Goal: Task Accomplishment & Management: Complete application form

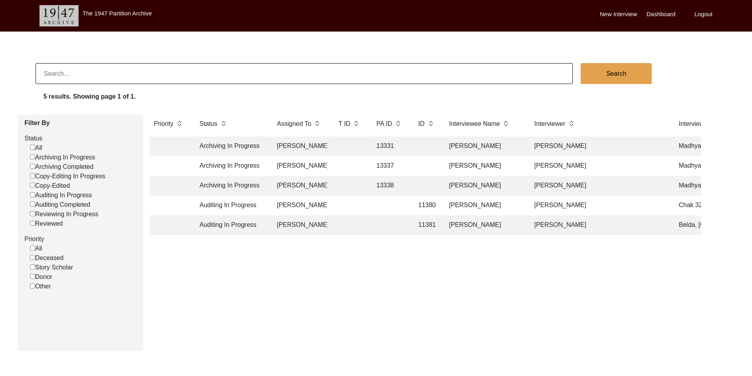
click at [216, 209] on td "Auditing In Progress" at bounding box center [230, 206] width 71 height 20
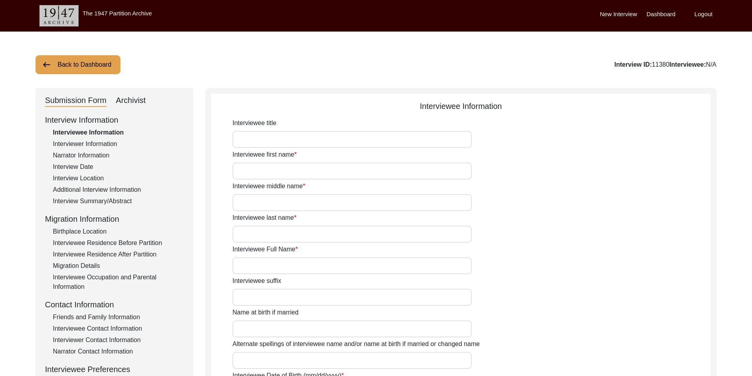
type input "Mr."
type input "Mushtaq"
type input "[PERSON_NAME]"
type input "Jut"
type input "[PERSON_NAME]"
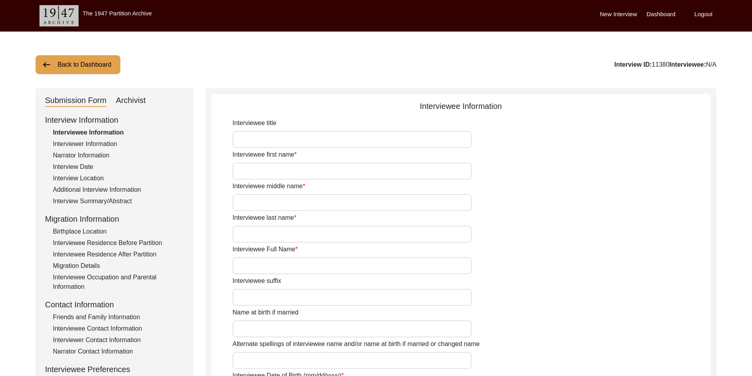
type input "1938"
type input "85"
type input "[DEMOGRAPHIC_DATA]"
type input "N/A"
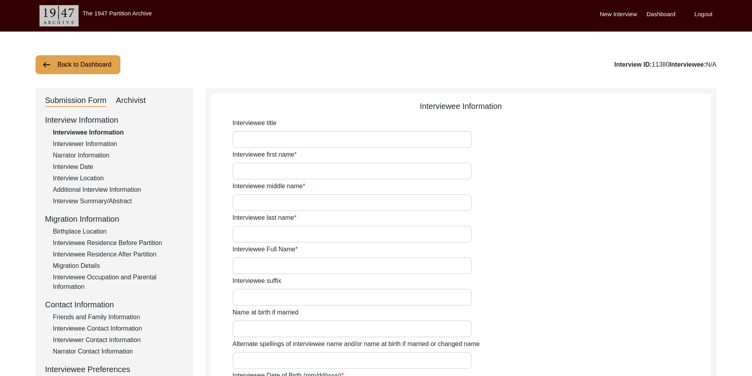
type textarea "N/A"
type input "Punjabi"
type input "Malwai"
type input "[DEMOGRAPHIC_DATA]"
type input "Jut"
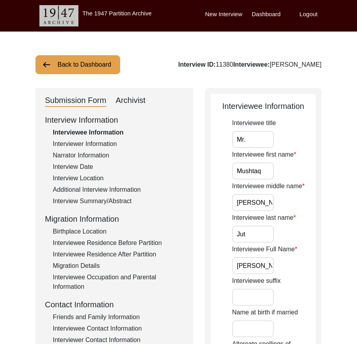
click at [247, 138] on input "Mr." at bounding box center [253, 139] width 42 height 17
click at [268, 168] on input "Mushtaq" at bounding box center [253, 171] width 42 height 17
click at [267, 202] on input "[PERSON_NAME]" at bounding box center [253, 202] width 42 height 17
click at [260, 238] on input "Jut" at bounding box center [253, 234] width 42 height 17
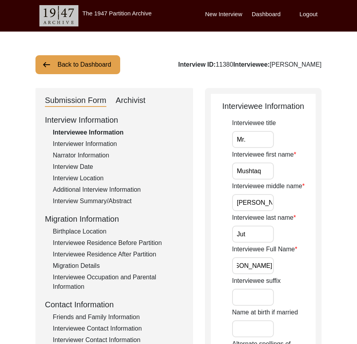
drag, startPoint x: 241, startPoint y: 265, endPoint x: 311, endPoint y: 269, distance: 70.3
click at [311, 269] on div "Interviewee Full Name [PERSON_NAME]" at bounding box center [274, 260] width 84 height 30
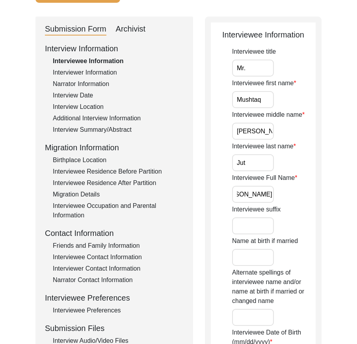
scroll to position [158, 0]
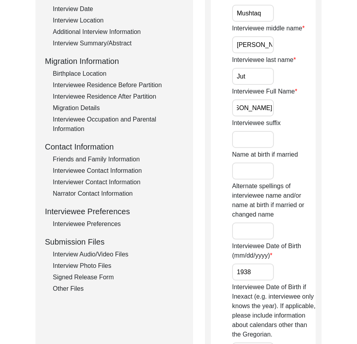
click at [260, 271] on input "1938" at bounding box center [253, 272] width 42 height 17
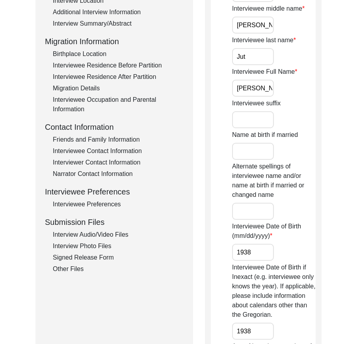
scroll to position [355, 0]
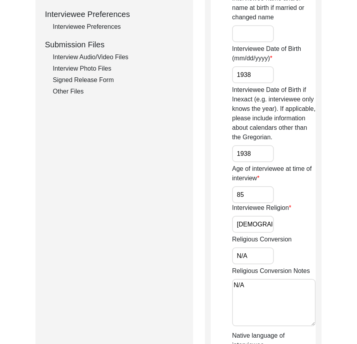
click at [262, 152] on input "1938" at bounding box center [253, 153] width 42 height 17
click at [258, 188] on input "85" at bounding box center [253, 194] width 42 height 17
click at [258, 215] on div "Interviewee Religion [DEMOGRAPHIC_DATA]" at bounding box center [274, 218] width 84 height 30
click at [258, 222] on input "[DEMOGRAPHIC_DATA]" at bounding box center [253, 224] width 42 height 17
click at [256, 252] on input "N/A" at bounding box center [253, 255] width 42 height 17
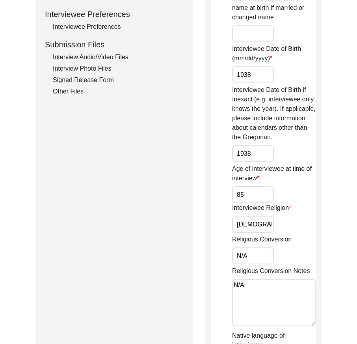
click at [254, 282] on textarea "N/A" at bounding box center [274, 302] width 84 height 47
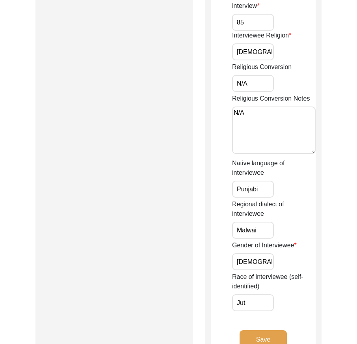
scroll to position [592, 0]
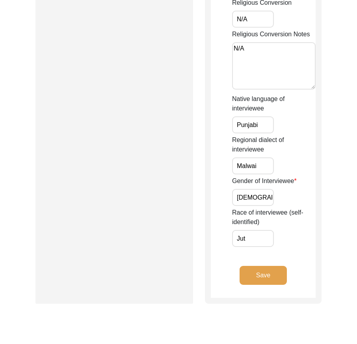
click at [268, 130] on input "Punjabi" at bounding box center [253, 124] width 42 height 17
click at [265, 159] on input "Malwai" at bounding box center [253, 165] width 42 height 17
click at [268, 205] on input "[DEMOGRAPHIC_DATA]" at bounding box center [253, 197] width 42 height 17
click at [257, 241] on input "Jut" at bounding box center [253, 238] width 42 height 17
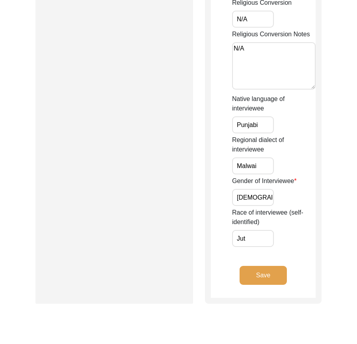
click at [251, 280] on button "Save" at bounding box center [263, 275] width 47 height 19
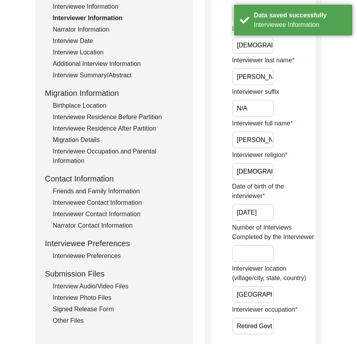
scroll to position [118, 0]
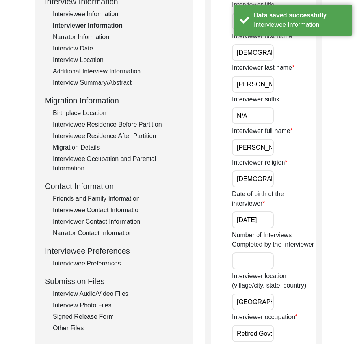
click at [269, 56] on input "[DEMOGRAPHIC_DATA]" at bounding box center [253, 52] width 42 height 17
click at [271, 56] on input "[DEMOGRAPHIC_DATA]" at bounding box center [253, 52] width 42 height 17
click at [266, 84] on input "[PERSON_NAME]" at bounding box center [253, 84] width 42 height 17
click at [263, 112] on input "N/A" at bounding box center [253, 115] width 42 height 17
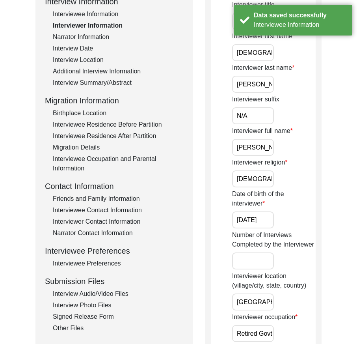
scroll to position [0, 20]
drag, startPoint x: 233, startPoint y: 146, endPoint x: 292, endPoint y: 169, distance: 62.7
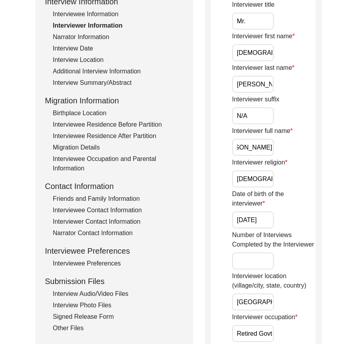
click at [269, 179] on input "[DEMOGRAPHIC_DATA]" at bounding box center [253, 178] width 42 height 17
drag, startPoint x: 247, startPoint y: 222, endPoint x: 290, endPoint y: 223, distance: 42.6
click at [290, 223] on div "Date of birth of the interviewer [DATE]" at bounding box center [274, 208] width 84 height 39
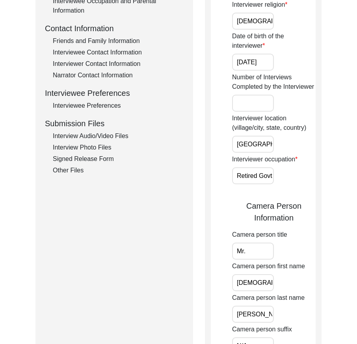
scroll to position [0, 49]
drag, startPoint x: 273, startPoint y: 144, endPoint x: 306, endPoint y: 146, distance: 33.3
click at [306, 146] on div "Interviewer location (village/city, state, country) [GEOGRAPHIC_DATA], [GEOGRAP…" at bounding box center [274, 133] width 84 height 39
drag, startPoint x: 253, startPoint y: 180, endPoint x: 302, endPoint y: 178, distance: 48.9
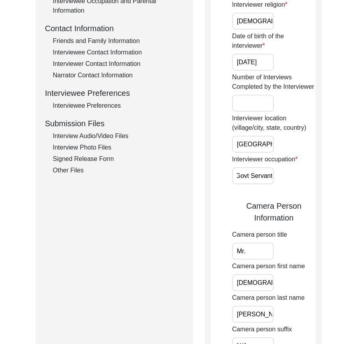
click at [302, 178] on div "Interviewer occupation Retired Govt Servant" at bounding box center [274, 170] width 84 height 30
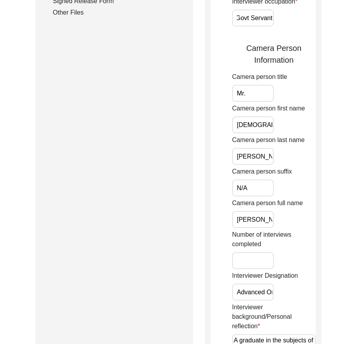
scroll to position [0, 0]
click at [256, 96] on input "Mr." at bounding box center [253, 93] width 42 height 17
click at [273, 125] on input "[DEMOGRAPHIC_DATA]" at bounding box center [253, 124] width 42 height 17
click at [268, 153] on input "[PERSON_NAME]" at bounding box center [253, 156] width 42 height 17
click at [263, 180] on input "N/A" at bounding box center [253, 188] width 42 height 17
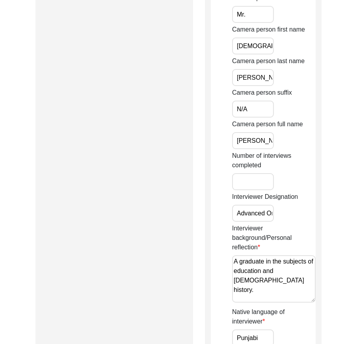
drag, startPoint x: 272, startPoint y: 140, endPoint x: 192, endPoint y: 135, distance: 80.3
click at [192, 135] on div "Submission Form Archivist Interview Information Interviewee Information Intervi…" at bounding box center [179, 46] width 286 height 943
click at [242, 136] on input "[PERSON_NAME]" at bounding box center [253, 140] width 42 height 17
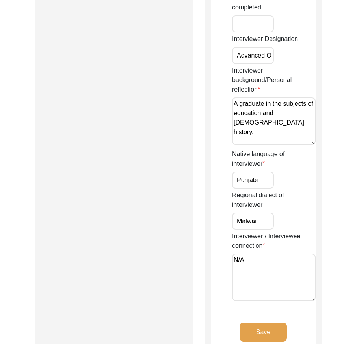
scroll to position [0, 33]
drag, startPoint x: 236, startPoint y: 56, endPoint x: 339, endPoint y: 61, distance: 103.1
click at [238, 106] on textarea "A graduate in the subjects of education and [DEMOGRAPHIC_DATA] history." at bounding box center [274, 120] width 84 height 47
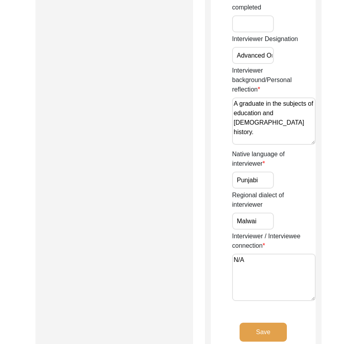
drag, startPoint x: 264, startPoint y: 126, endPoint x: 217, endPoint y: 94, distance: 56.8
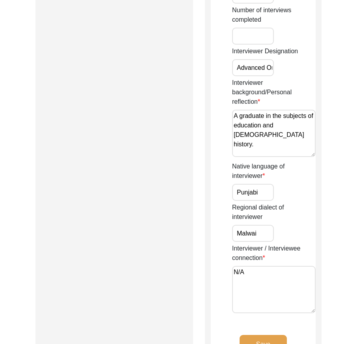
scroll to position [631, 0]
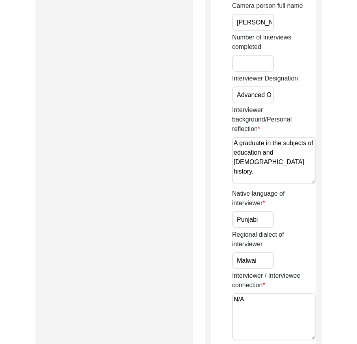
type textarea "A graduate in the subjects of education and [DEMOGRAPHIC_DATA] history."
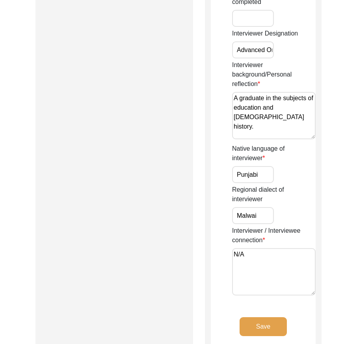
scroll to position [710, 0]
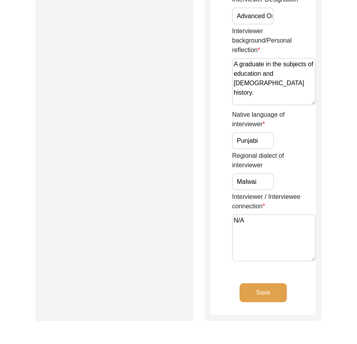
click at [260, 183] on input "Malwai" at bounding box center [253, 181] width 42 height 17
click at [255, 221] on textarea "N/A" at bounding box center [274, 237] width 84 height 47
click at [260, 134] on input "Punjabi" at bounding box center [253, 140] width 42 height 17
click at [260, 292] on button "Save" at bounding box center [263, 292] width 47 height 19
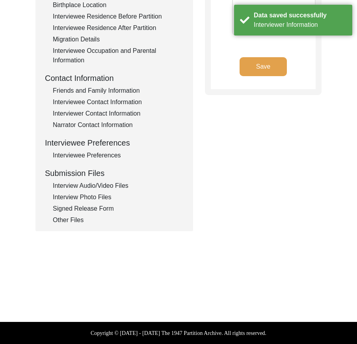
type textarea "N/A"
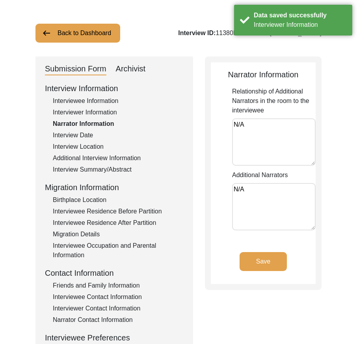
scroll to position [29, 0]
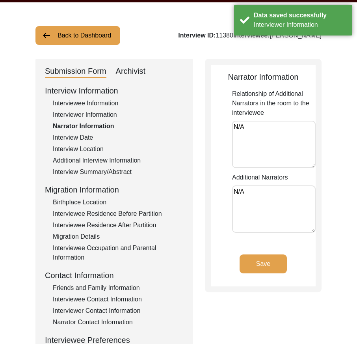
click at [246, 128] on textarea "N/A" at bounding box center [274, 144] width 84 height 47
click at [253, 211] on textarea "N/A" at bounding box center [274, 208] width 84 height 47
click at [263, 268] on button "Save" at bounding box center [263, 264] width 47 height 19
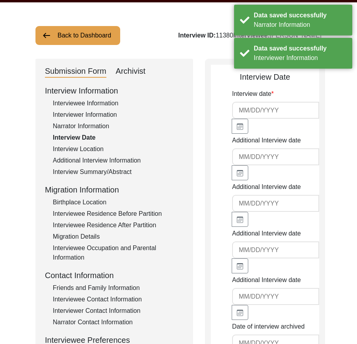
type input "[DATE]"
click at [284, 114] on input "[DATE]" at bounding box center [275, 110] width 87 height 17
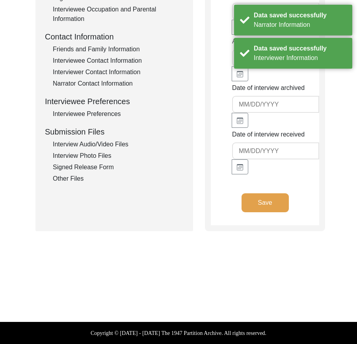
click at [265, 206] on button "Save" at bounding box center [265, 202] width 47 height 19
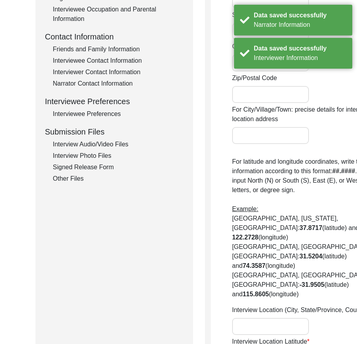
radio input "true"
type input "Chak 328 GB"
type input "[PERSON_NAME] / Pirmahal"
type input "[GEOGRAPHIC_DATA]"
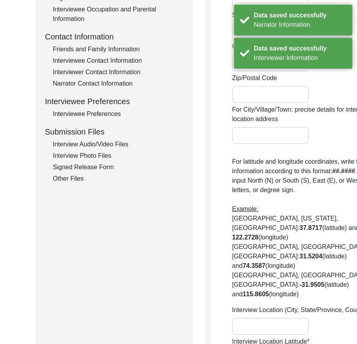
type input "36300"
type input "Chak 328 GB / Pirmahal [GEOGRAPHIC_DATA]"
type input "Chak 328 GB, [GEOGRAPHIC_DATA], [GEOGRAPHIC_DATA], [GEOGRAPHIC_DATA]"
type input "30.8033"
type input "72.2971"
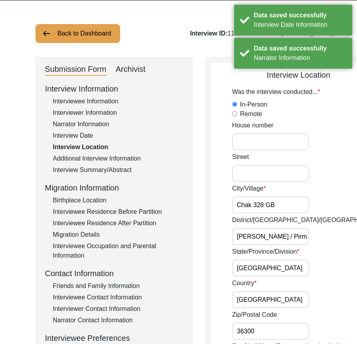
scroll to position [0, 2]
drag, startPoint x: 245, startPoint y: 210, endPoint x: 314, endPoint y: 223, distance: 70.3
click at [314, 213] on div "City/[GEOGRAPHIC_DATA] 328 GB" at bounding box center [309, 199] width 154 height 30
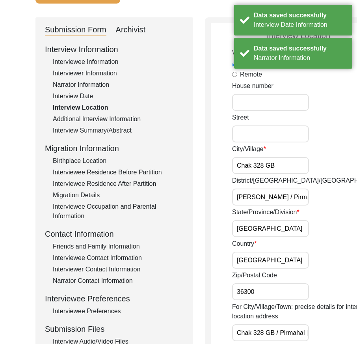
scroll to position [0, 38]
drag, startPoint x: 250, startPoint y: 200, endPoint x: 318, endPoint y: 207, distance: 68.3
click at [318, 207] on div "Interview Location Was the interview conducted... In-Person Remote House [GEOGR…" at bounding box center [298, 334] width 187 height 635
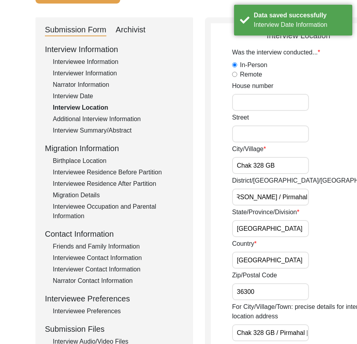
click at [264, 236] on input "[GEOGRAPHIC_DATA]" at bounding box center [270, 228] width 77 height 17
click at [268, 268] on input "[GEOGRAPHIC_DATA]" at bounding box center [270, 260] width 77 height 17
click at [268, 299] on input "36300" at bounding box center [270, 291] width 77 height 17
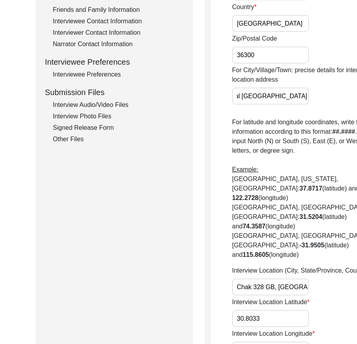
drag, startPoint x: 238, startPoint y: 110, endPoint x: 333, endPoint y: 112, distance: 94.7
click at [333, 112] on div "Back to Dashboard Interview ID: 11380 Interviewee: [PERSON_NAME] Submission For…" at bounding box center [178, 99] width 357 height 750
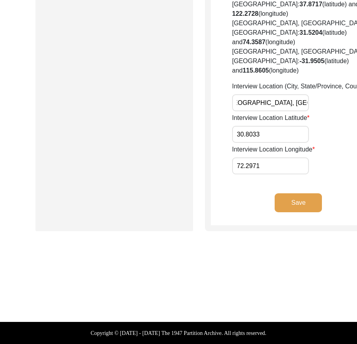
drag, startPoint x: 256, startPoint y: 98, endPoint x: 317, endPoint y: 104, distance: 61.4
click at [277, 128] on div "Interview Location Latitude 30.8033" at bounding box center [309, 128] width 154 height 30
click at [267, 139] on input "30.8033" at bounding box center [270, 134] width 77 height 17
click at [269, 165] on input "72.2971" at bounding box center [270, 165] width 77 height 17
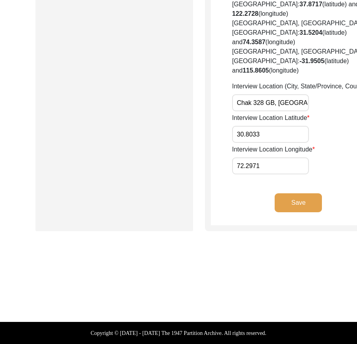
drag, startPoint x: 234, startPoint y: 103, endPoint x: 309, endPoint y: 103, distance: 74.6
click at [309, 103] on div "Interview Location (City, State/Province, Country) Chak 328 [GEOGRAPHIC_DATA], …" at bounding box center [309, 97] width 154 height 30
click at [275, 208] on button "Save" at bounding box center [298, 202] width 47 height 19
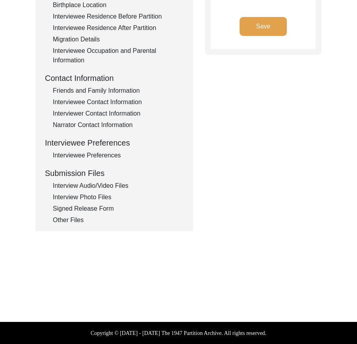
type input "Punjabi"
type textarea "N/A"
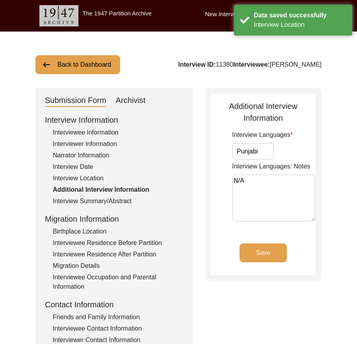
click at [262, 156] on input "Punjabi" at bounding box center [253, 151] width 42 height 17
click at [258, 191] on textarea "N/A" at bounding box center [274, 197] width 84 height 47
click at [268, 243] on button "Save" at bounding box center [263, 252] width 47 height 19
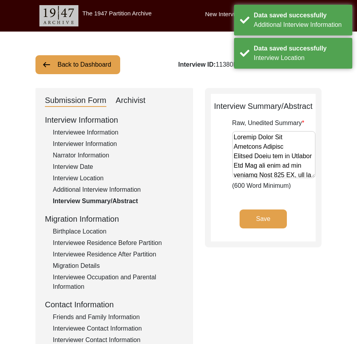
click at [95, 229] on div "Birthplace Location" at bounding box center [118, 231] width 131 height 9
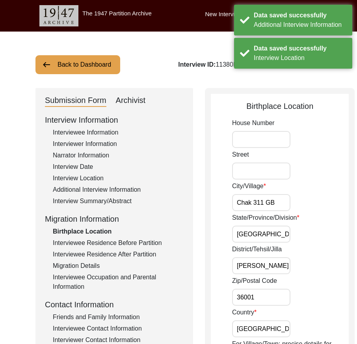
drag, startPoint x: 247, startPoint y: 208, endPoint x: 269, endPoint y: 234, distance: 33.9
click at [269, 234] on input "[GEOGRAPHIC_DATA]" at bounding box center [261, 234] width 58 height 17
drag, startPoint x: 277, startPoint y: 260, endPoint x: 285, endPoint y: 262, distance: 8.7
click at [285, 261] on div "District/Tehsil/[PERSON_NAME] Tek [PERSON_NAME] / [PERSON_NAME]" at bounding box center [290, 260] width 117 height 30
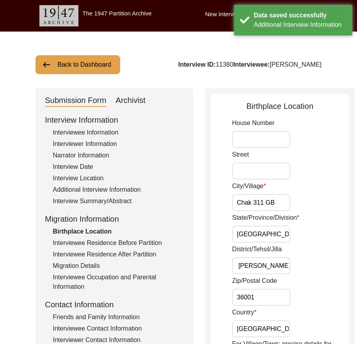
click at [260, 292] on input "36001" at bounding box center [261, 297] width 58 height 17
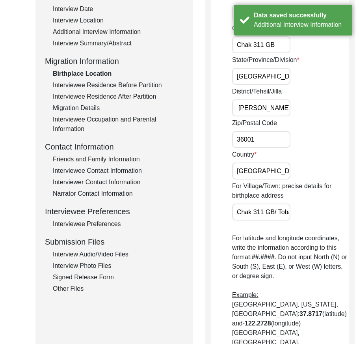
click at [266, 178] on input "[GEOGRAPHIC_DATA]" at bounding box center [261, 171] width 58 height 17
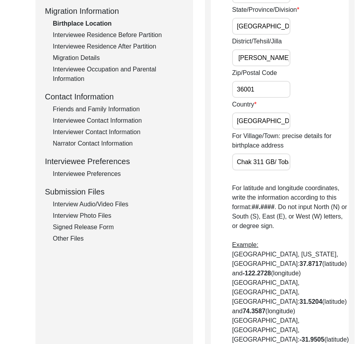
scroll to position [355, 0]
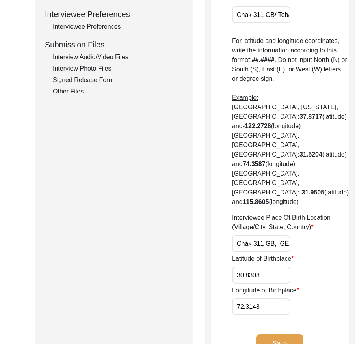
click at [159, 234] on div "Submission Form Archivist Interview Information Interviewee Information Intervi…" at bounding box center [115, 52] width 158 height 639
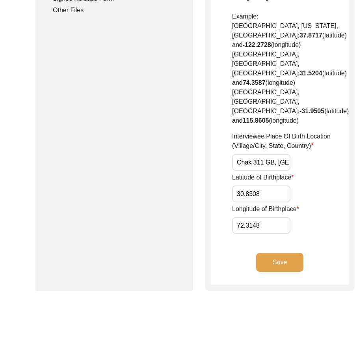
scroll to position [427, 0]
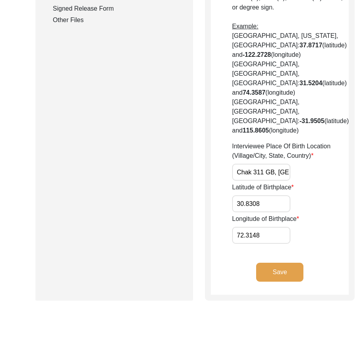
click at [256, 281] on button "Save" at bounding box center [279, 272] width 47 height 19
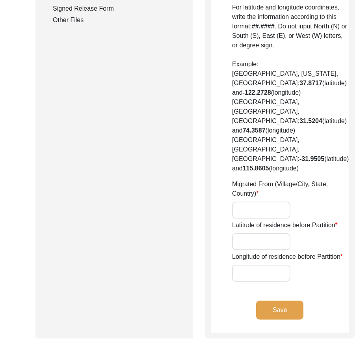
type input "Chak 311 GB"
type input "[GEOGRAPHIC_DATA]"
type input "[PERSON_NAME] / [PERSON_NAME]"
type input "36001"
type input "[GEOGRAPHIC_DATA]"
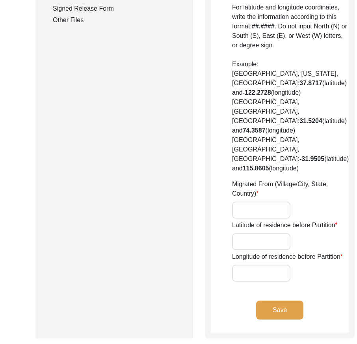
type input "Chak 311 GB/Toba [GEOGRAPHIC_DATA] Shorkot Cantt."
type input "Did Not Migrate"
type input "N/A"
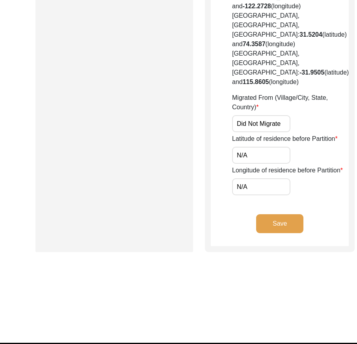
scroll to position [0, 8]
drag, startPoint x: 240, startPoint y: 175, endPoint x: 326, endPoint y: 174, distance: 85.6
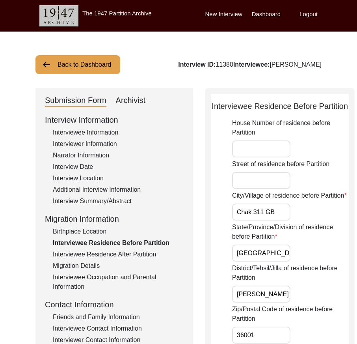
click at [95, 236] on div "Interview Information Interviewee Information Interviewer Information Narrator …" at bounding box center [114, 282] width 139 height 337
click at [105, 232] on div "Birthplace Location" at bounding box center [118, 231] width 131 height 9
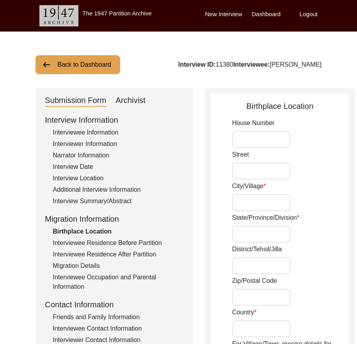
type input "Chak 311 GB"
type input "[GEOGRAPHIC_DATA]"
type input "[PERSON_NAME] / [PERSON_NAME]"
type input "36001"
type input "[GEOGRAPHIC_DATA]"
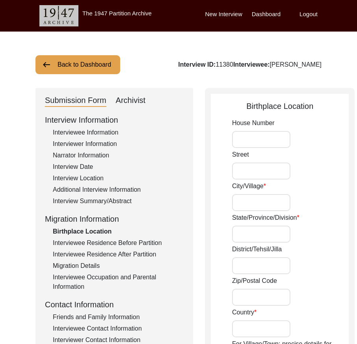
type input "Chak 311 GB/ Toba [GEOGRAPHIC_DATA] Shorkot Cantt"
type input "Chak 311 GB, [GEOGRAPHIC_DATA], [GEOGRAPHIC_DATA], [GEOGRAPHIC_DATA], [GEOGRAPH…"
type input "30.8308"
type input "72.3148"
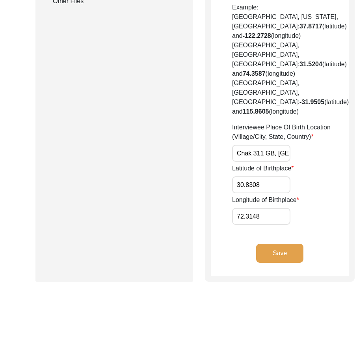
scroll to position [505, 0]
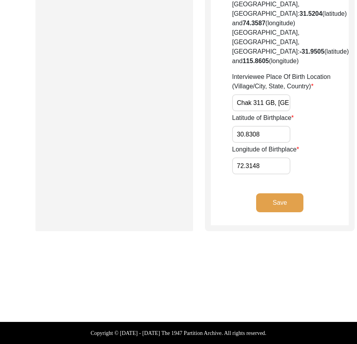
click at [252, 110] on input "Chak 311 GB, [GEOGRAPHIC_DATA], [GEOGRAPHIC_DATA], [GEOGRAPHIC_DATA], [GEOGRAPH…" at bounding box center [261, 102] width 58 height 17
click at [262, 146] on label "Longitude of Birthplace" at bounding box center [265, 149] width 67 height 9
click at [262, 157] on input "72.3148" at bounding box center [261, 165] width 58 height 17
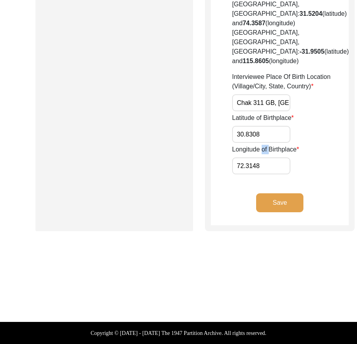
click at [262, 145] on label "Longitude of Birthplace" at bounding box center [265, 149] width 67 height 9
click at [262, 157] on input "72.3148" at bounding box center [261, 165] width 58 height 17
click at [262, 142] on input "30.8308" at bounding box center [261, 134] width 58 height 17
click at [259, 164] on input "72.3148" at bounding box center [261, 165] width 58 height 17
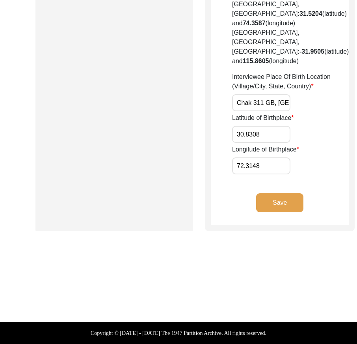
click at [259, 164] on input "72.3148" at bounding box center [261, 165] width 58 height 17
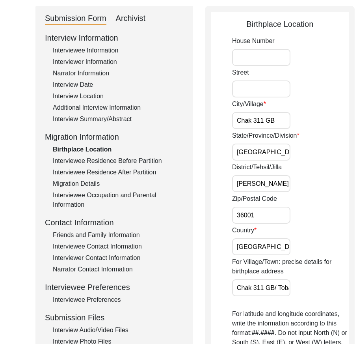
scroll to position [0, 0]
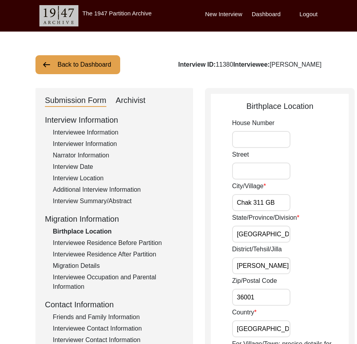
click at [103, 255] on div "Interviewee Residence After Partition" at bounding box center [118, 254] width 131 height 9
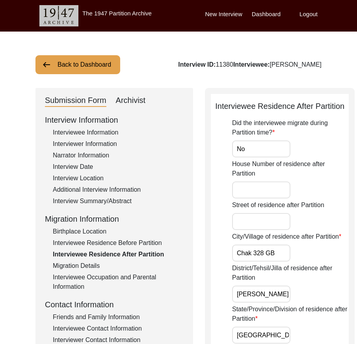
click at [109, 245] on div "Interviewee Residence Before Partition" at bounding box center [118, 242] width 131 height 9
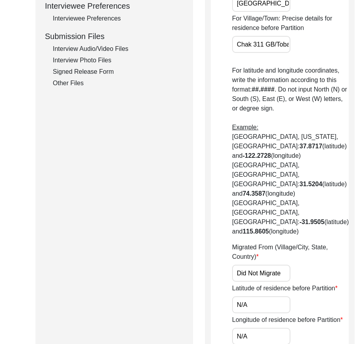
scroll to position [473, 0]
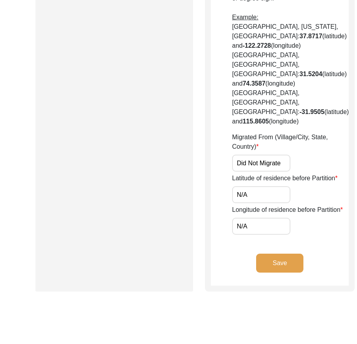
click at [265, 172] on input "Did Not Migrate" at bounding box center [261, 163] width 58 height 17
paste input "Chak 311 GB, [GEOGRAPHIC_DATA], [GEOGRAPHIC_DATA], [GEOGRAPHIC_DATA], [GEOGRAPH…"
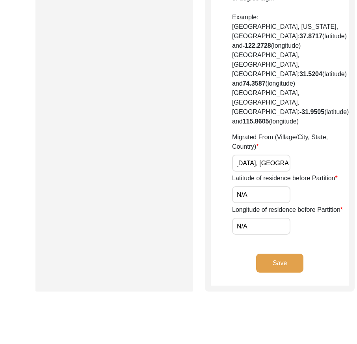
type input "Chak 311 GB, [GEOGRAPHIC_DATA], [GEOGRAPHIC_DATA], [GEOGRAPHIC_DATA], [GEOGRAPH…"
click at [280, 172] on div "Migrated From (Village/City, State, Country) Chak 311 [GEOGRAPHIC_DATA], [GEOGR…" at bounding box center [290, 152] width 117 height 39
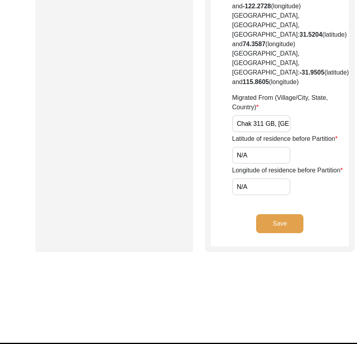
click at [270, 164] on input "N/A" at bounding box center [261, 155] width 58 height 17
paste input "30.8308"
type input "30.8308"
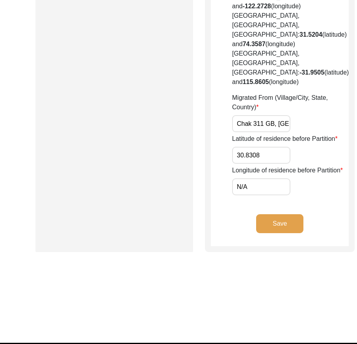
click at [266, 195] on input "N/A" at bounding box center [261, 186] width 58 height 17
paste input "72.3148"
type input "72.3148"
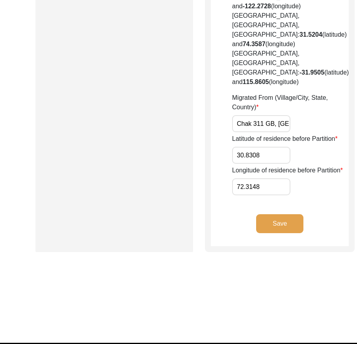
click at [269, 233] on button "Save" at bounding box center [279, 223] width 47 height 19
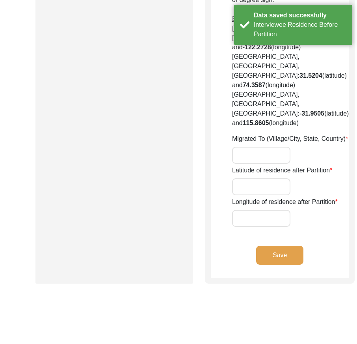
type input "No"
type input "Chak 328 GB"
type input "[PERSON_NAME] / Pirmahal"
type input "[GEOGRAPHIC_DATA]"
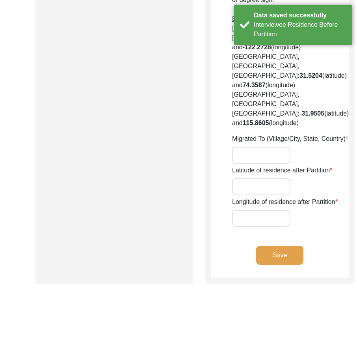
type input "36300"
type input "Chak 328 GB/ [GEOGRAPHIC_DATA]"
type input "Did Not Migrate"
type input "N/A"
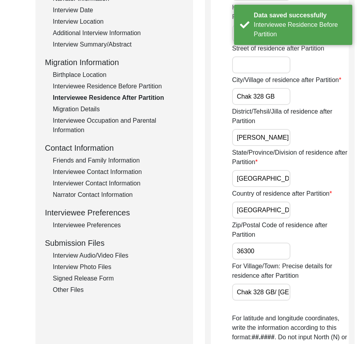
scroll to position [0, 0]
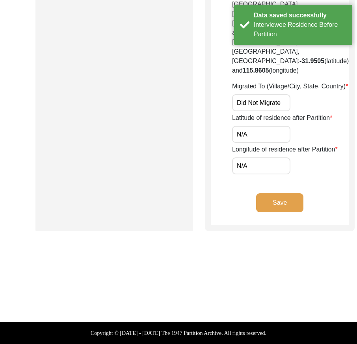
click at [279, 225] on div "Save" at bounding box center [280, 209] width 138 height 32
click at [276, 212] on button "Save" at bounding box center [279, 202] width 47 height 19
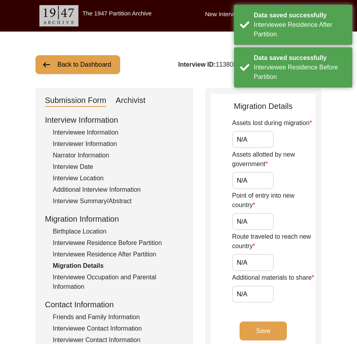
click at [114, 252] on div "Interviewee Residence After Partition" at bounding box center [118, 254] width 131 height 9
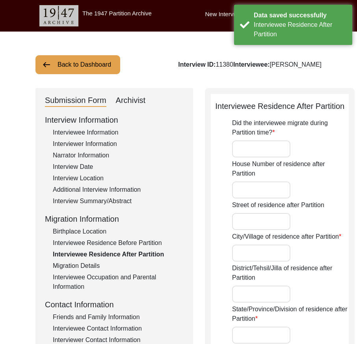
type input "No"
type input "Chak 328 GB"
type input "[PERSON_NAME] / Pirmahal"
type input "[GEOGRAPHIC_DATA]"
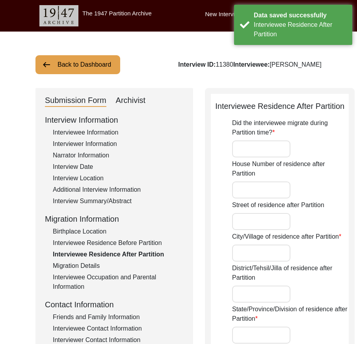
type input "36300"
type input "Chak 328 GB/ [GEOGRAPHIC_DATA]"
type input "Did Not Migrate"
type input "N/A"
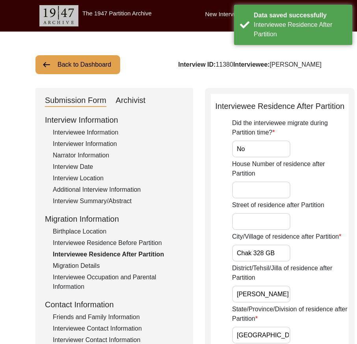
click at [148, 247] on div "Interviewee Residence Before Partition" at bounding box center [118, 242] width 131 height 9
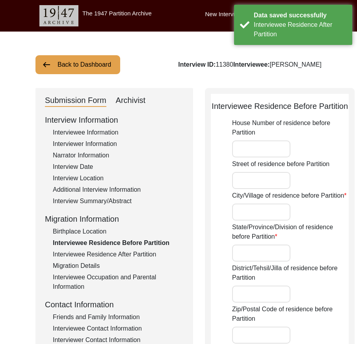
type input "Chak 311 GB"
type input "[GEOGRAPHIC_DATA]"
type input "[PERSON_NAME] / [PERSON_NAME]"
type input "36001"
type input "[GEOGRAPHIC_DATA]"
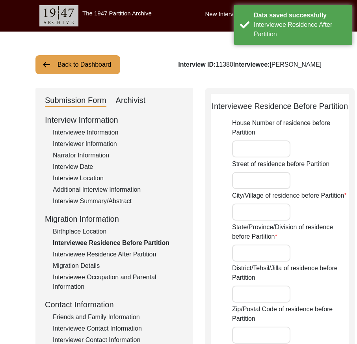
type input "Chak 311 GB/Toba [GEOGRAPHIC_DATA] Shorkot Cantt."
type input "Chak 311 GB, [GEOGRAPHIC_DATA], [GEOGRAPHIC_DATA], [GEOGRAPHIC_DATA], [GEOGRAPH…"
type input "30.8308"
type input "72.3148"
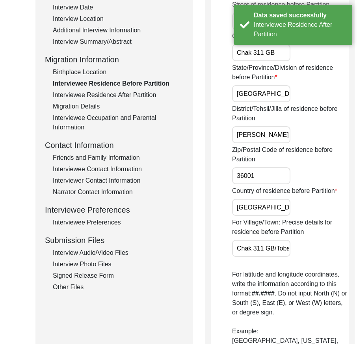
scroll to position [197, 0]
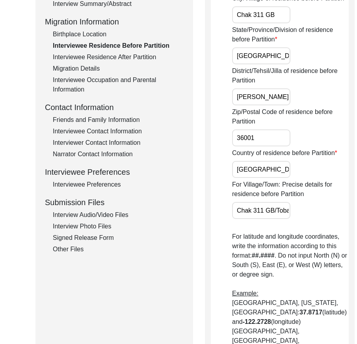
click at [97, 81] on div "Interviewee Occupation and Parental Information" at bounding box center [118, 84] width 131 height 19
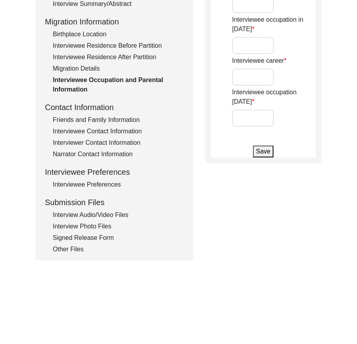
type input "[PERSON_NAME]"
type input "Student"
type input "Farmer"
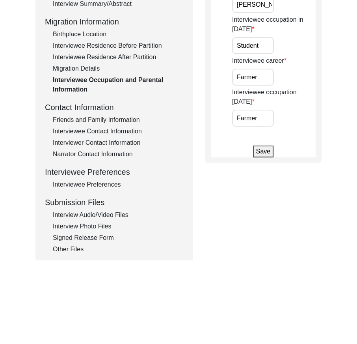
click at [93, 70] on div "Migration Details" at bounding box center [118, 68] width 131 height 9
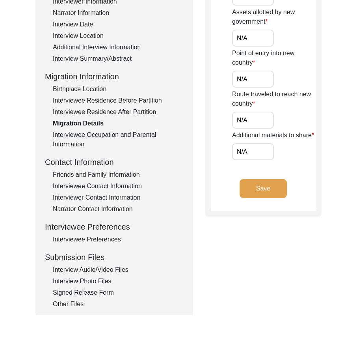
scroll to position [39, 0]
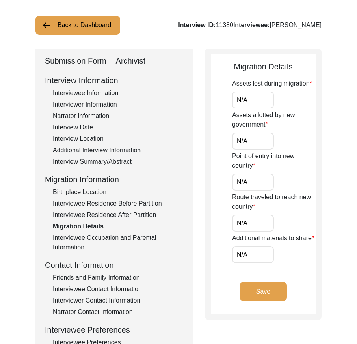
click at [79, 242] on div "Interviewee Occupation and Parental Information" at bounding box center [118, 242] width 131 height 19
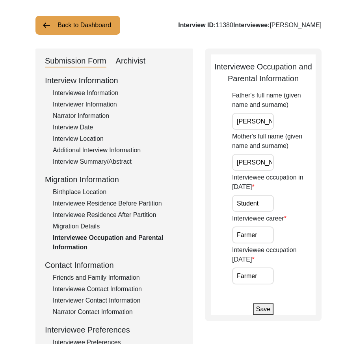
drag, startPoint x: 247, startPoint y: 122, endPoint x: 296, endPoint y: 134, distance: 50.5
click at [300, 127] on div "Father's full name (given name and surname) [PERSON_NAME]" at bounding box center [274, 110] width 84 height 39
drag, startPoint x: 250, startPoint y: 165, endPoint x: 311, endPoint y: 190, distance: 66.2
click at [339, 170] on div "Back to Dashboard Interview ID: 11380 Interviewee: [PERSON_NAME] Submission For…" at bounding box center [178, 234] width 357 height 485
click at [258, 210] on input "Student" at bounding box center [253, 203] width 42 height 17
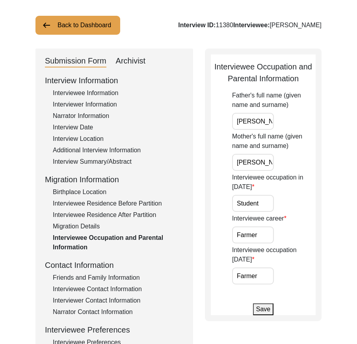
click at [200, 217] on div "Submission Form Archivist Interview Information Interviewee Information Intervi…" at bounding box center [179, 234] width 286 height 370
click at [256, 236] on input "Farmer" at bounding box center [253, 234] width 42 height 17
click at [257, 268] on input "Farmer" at bounding box center [253, 276] width 42 height 17
click at [97, 278] on div "Friends and Family Information" at bounding box center [118, 277] width 131 height 9
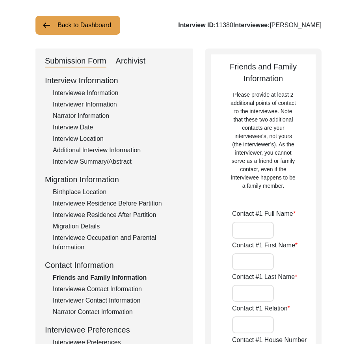
type input "[PERSON_NAME]"
type input "[DEMOGRAPHIC_DATA]"
type input "[PERSON_NAME]"
type input "Grandson"
type input "Chak 328 GB"
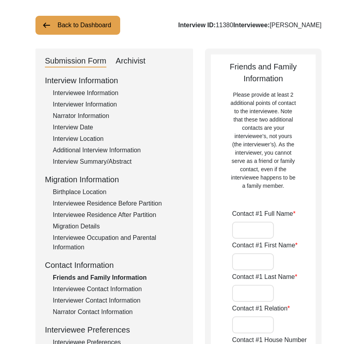
type input "Chak 328 GB"
type input "[PERSON_NAME] / Pirmahal"
type input "[GEOGRAPHIC_DATA]"
type input "36300"
type input "[GEOGRAPHIC_DATA]"
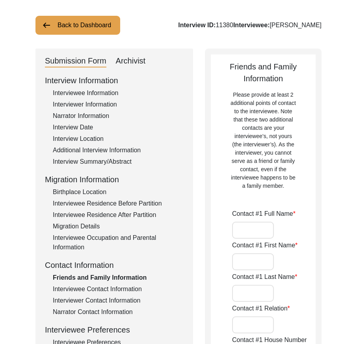
type input "Pirmahal Road Shorkot Cantt"
type input "[PHONE_NUMBER]"
type input "N/A"
type input "[PERSON_NAME]"
type input "[DEMOGRAPHIC_DATA]"
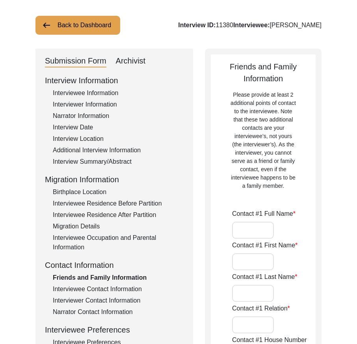
type input "Afzal"
type input "Grandson"
type input "Chak 328 GB"
type input "[PERSON_NAME] / Pirmahal"
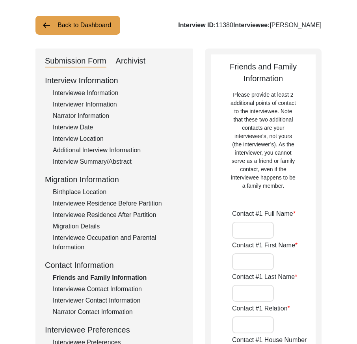
type input "[GEOGRAPHIC_DATA]"
type input "36300"
type input "[GEOGRAPHIC_DATA]"
type input "Pirmahal Road Shorkot Cantt"
type input "[PHONE_NUMBER]"
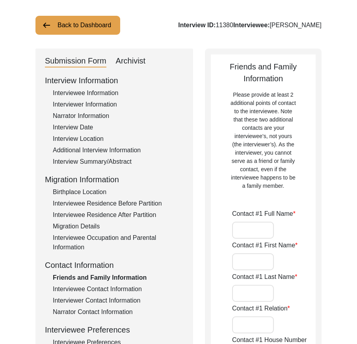
type input "N/A"
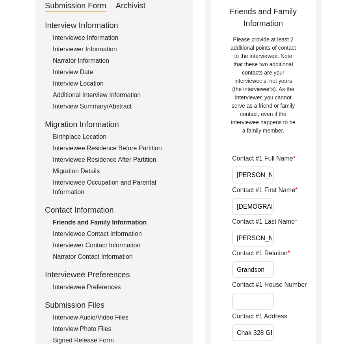
scroll to position [158, 0]
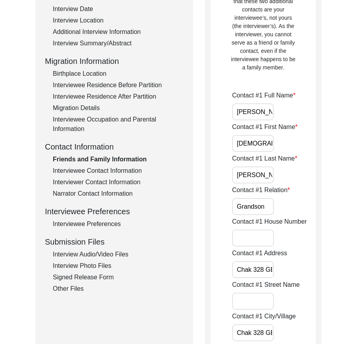
click at [113, 175] on div "Interviewee Contact Information" at bounding box center [118, 170] width 131 height 9
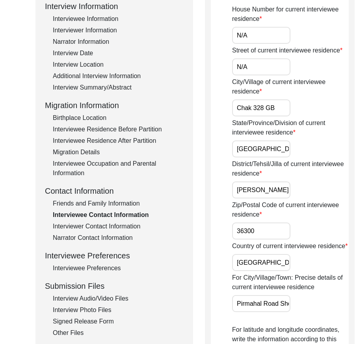
scroll to position [39, 0]
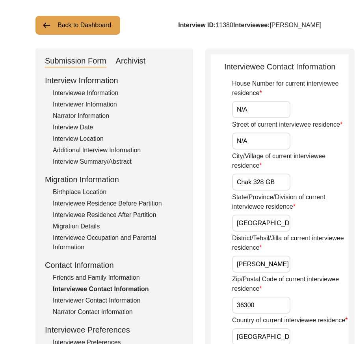
drag, startPoint x: 259, startPoint y: 119, endPoint x: 259, endPoint y: 129, distance: 10.7
click at [259, 118] on input "N/A" at bounding box center [261, 109] width 58 height 17
click at [251, 150] on input "N/A" at bounding box center [261, 141] width 58 height 17
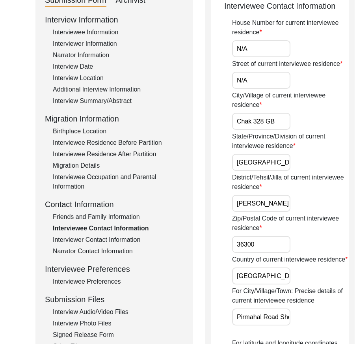
scroll to position [158, 0]
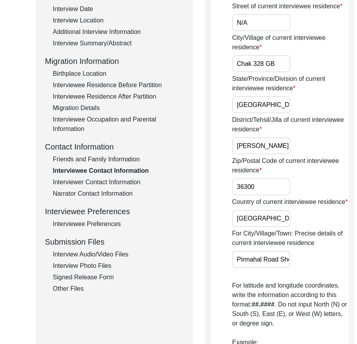
drag, startPoint x: 233, startPoint y: 84, endPoint x: 350, endPoint y: 95, distance: 117.7
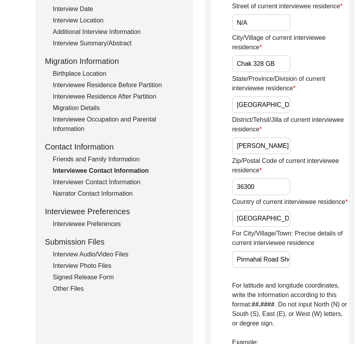
click at [270, 113] on input "[GEOGRAPHIC_DATA]" at bounding box center [261, 104] width 58 height 17
drag, startPoint x: 241, startPoint y: 182, endPoint x: 298, endPoint y: 190, distance: 57.1
click at [258, 195] on input "36300" at bounding box center [261, 186] width 58 height 17
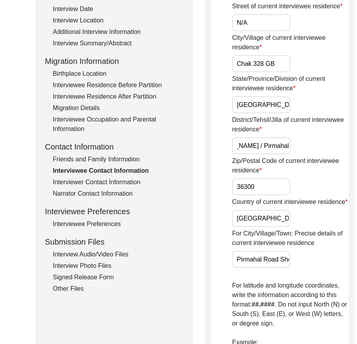
scroll to position [0, 0]
click at [266, 227] on input "[GEOGRAPHIC_DATA]" at bounding box center [261, 218] width 58 height 17
drag, startPoint x: 251, startPoint y: 303, endPoint x: 317, endPoint y: 305, distance: 66.3
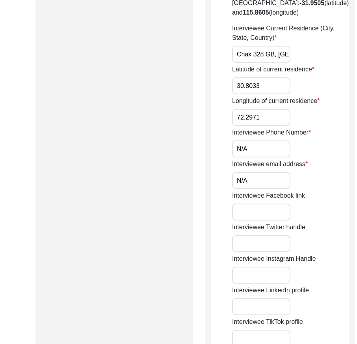
scroll to position [0, 121]
drag, startPoint x: 244, startPoint y: 115, endPoint x: 340, endPoint y: 116, distance: 96.3
click at [256, 94] on input "30.8033" at bounding box center [261, 85] width 58 height 17
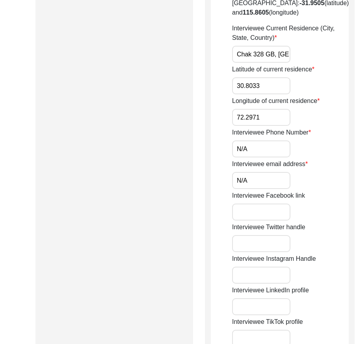
click at [267, 94] on input "30.8033" at bounding box center [261, 85] width 58 height 17
click at [261, 126] on input "72.2971" at bounding box center [261, 117] width 58 height 17
click at [258, 157] on input "N/A" at bounding box center [261, 148] width 58 height 17
click at [253, 189] on input "N/A" at bounding box center [261, 180] width 58 height 17
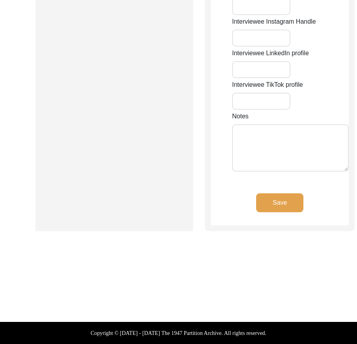
click at [256, 196] on button "Save" at bounding box center [279, 202] width 47 height 19
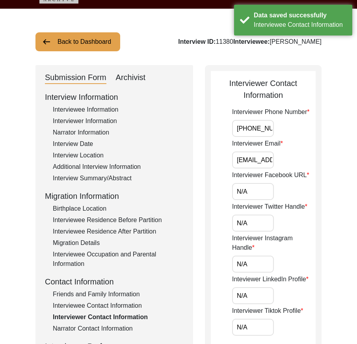
scroll to position [0, 15]
drag, startPoint x: 255, startPoint y: 127, endPoint x: 325, endPoint y: 141, distance: 70.7
drag, startPoint x: 258, startPoint y: 158, endPoint x: 343, endPoint y: 163, distance: 85.3
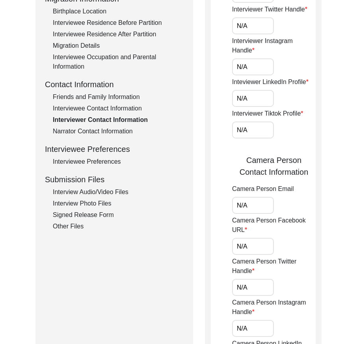
click at [110, 138] on div "Interview Information Interviewee Information Interviewer Information Narrator …" at bounding box center [114, 62] width 139 height 337
click at [112, 136] on div "Interview Information Interviewee Information Interviewer Information Narrator …" at bounding box center [114, 62] width 139 height 337
click at [115, 134] on div "Narrator Contact Information" at bounding box center [118, 131] width 131 height 9
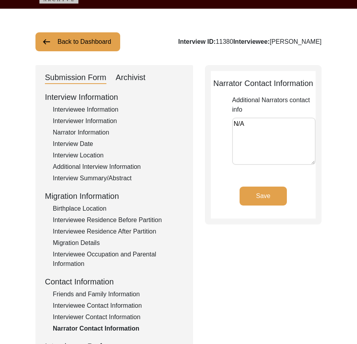
click at [252, 140] on textarea "N/A" at bounding box center [274, 141] width 84 height 47
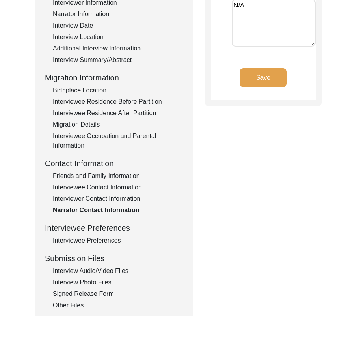
click at [98, 238] on div "Interviewee Preferences" at bounding box center [118, 240] width 131 height 9
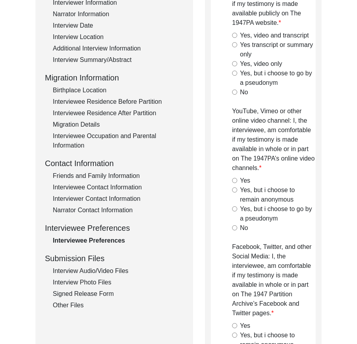
radio input "true"
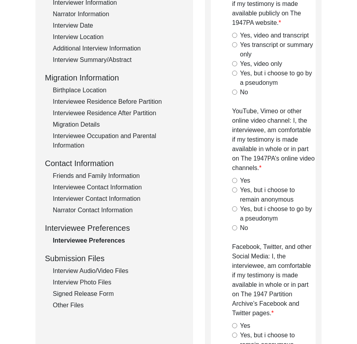
radio input "true"
type textarea "N/A"
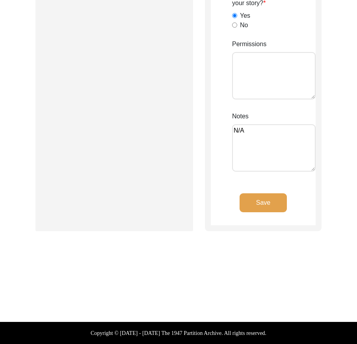
click at [283, 201] on button "Save" at bounding box center [263, 202] width 47 height 19
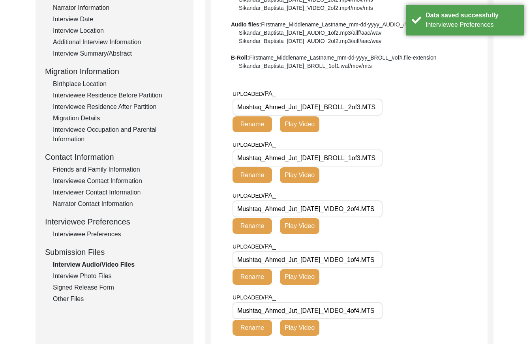
scroll to position [0, 7]
drag, startPoint x: 257, startPoint y: 108, endPoint x: 430, endPoint y: 128, distance: 173.6
click at [459, 110] on div "UPLOADED/ PA_ Mushtaq_Ahmed_Jut_[DATE]_BROLL_2of3.MTS Rename Play Video" at bounding box center [359, 114] width 255 height 51
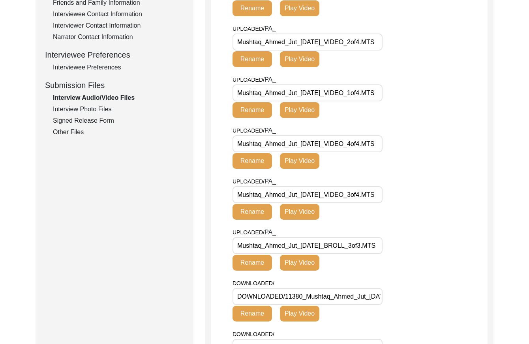
scroll to position [144, 0]
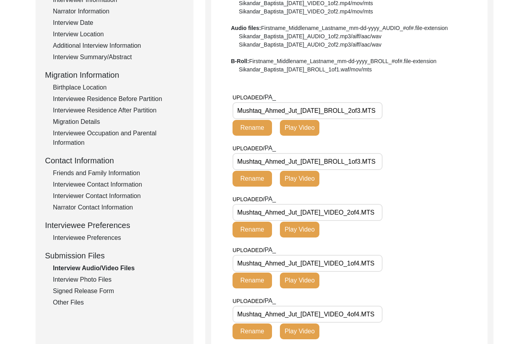
click at [97, 288] on div "Signed Release Form" at bounding box center [118, 290] width 131 height 9
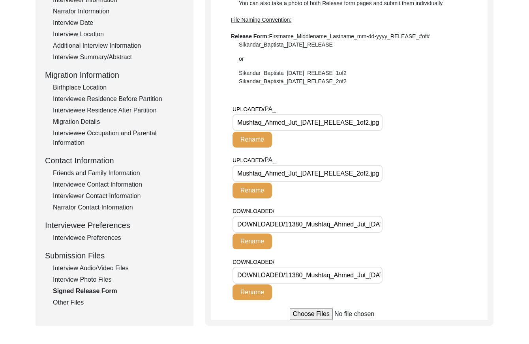
click at [66, 302] on div "Other Files" at bounding box center [118, 302] width 131 height 9
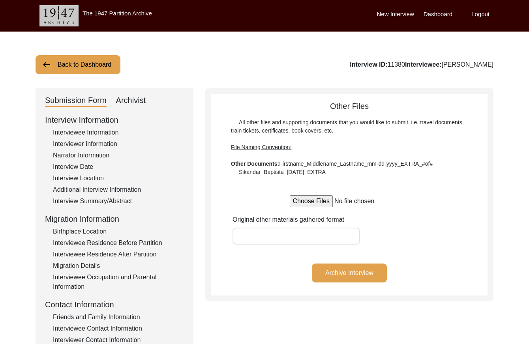
click at [122, 100] on div "Archivist" at bounding box center [131, 100] width 30 height 13
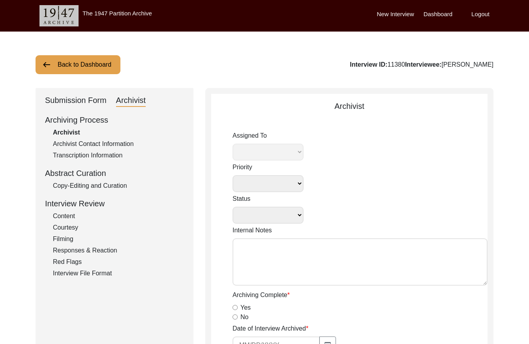
select select
select select "Auditing In Progress"
type textarea "[DATE] Victoria: Assigned to Brianna to audit. Due [DATE]. [DATE] Victoria: Mov…"
radio input "true"
type input "[DATE]"
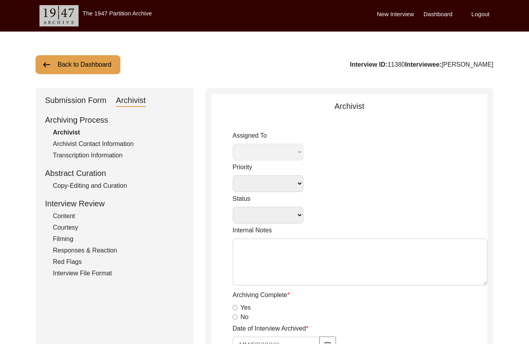
type textarea "Loremip 30, 0536 - Dolorsi ametc adipiscin. ♦︎ Elitseddo eius tem incid, utlab,…"
radio input "true"
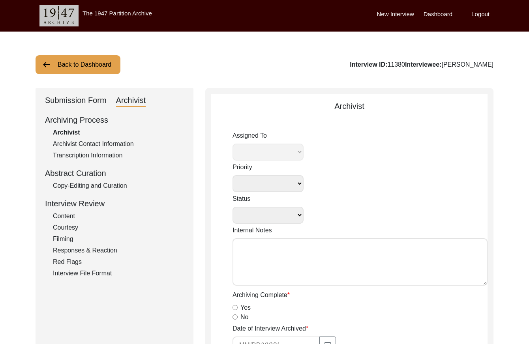
radio input "true"
type input "0:59:01"
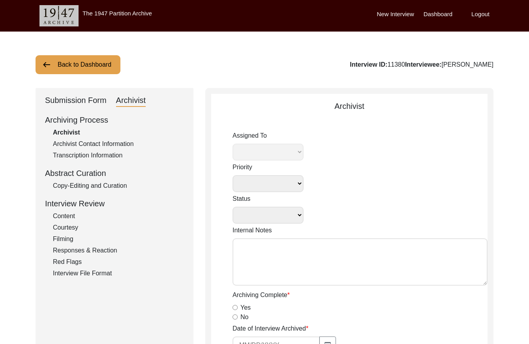
radio input "true"
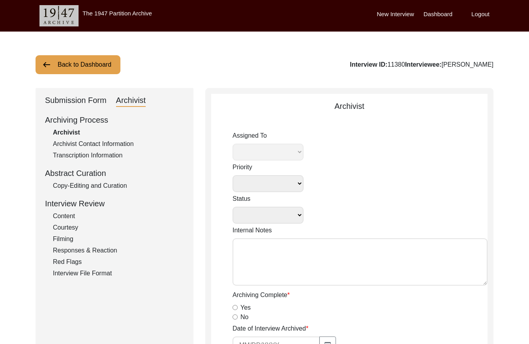
type input "22"
radio input "true"
type textarea "B-roll length: 0:01:34"
type input "MTS"
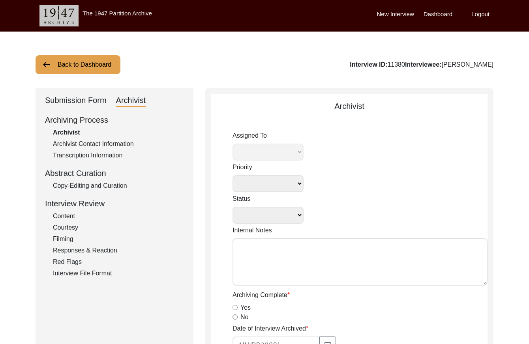
type input "4.46 GB"
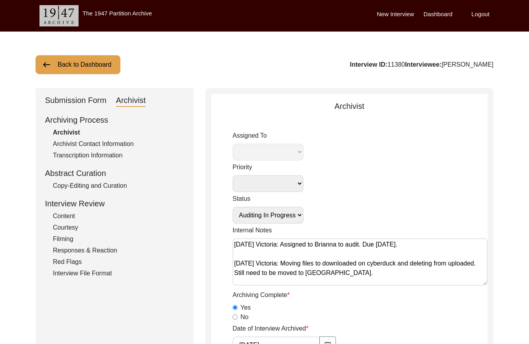
select select "442"
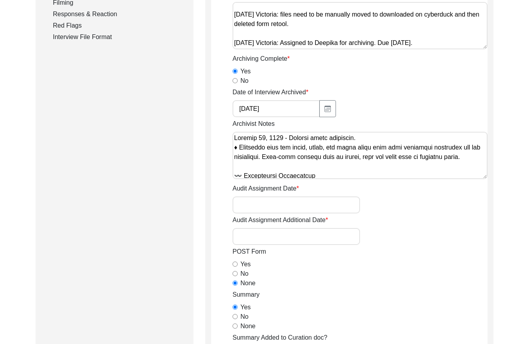
scroll to position [237, 0]
click at [242, 205] on input "Audit Assignment Date" at bounding box center [295, 204] width 127 height 17
click at [277, 205] on input "Audit Assignment Date" at bounding box center [295, 204] width 127 height 17
type input "[DATE]"
click at [275, 230] on input "Audit Assignment Additional Date" at bounding box center [295, 236] width 127 height 17
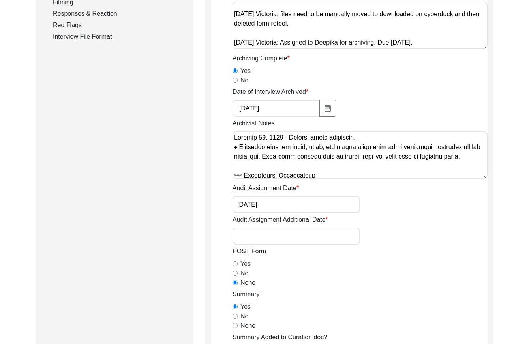
type input "N/A"
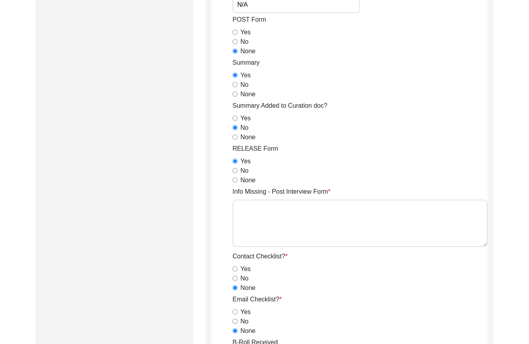
scroll to position [513, 0]
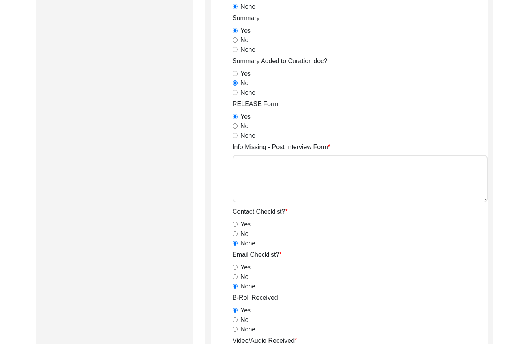
click at [190, 213] on div "Submission Form Archivist Archiving Process Archivist Archivist Contact Informa…" at bounding box center [115, 254] width 158 height 1359
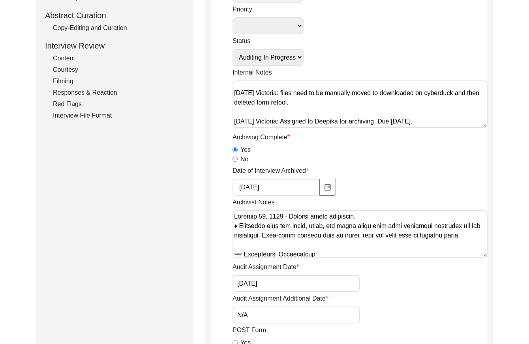
scroll to position [420, 0]
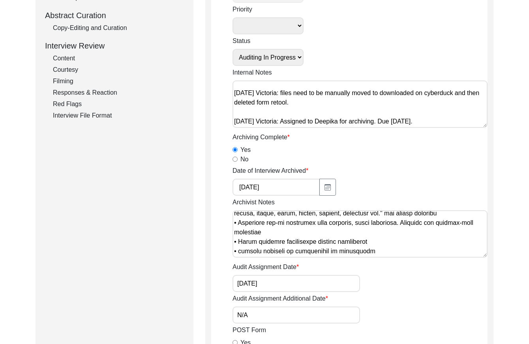
click at [415, 251] on textarea "Archivist Notes" at bounding box center [359, 233] width 255 height 47
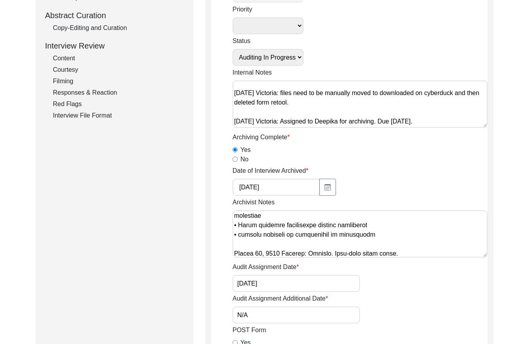
click at [331, 240] on textarea "Archivist Notes" at bounding box center [359, 233] width 255 height 47
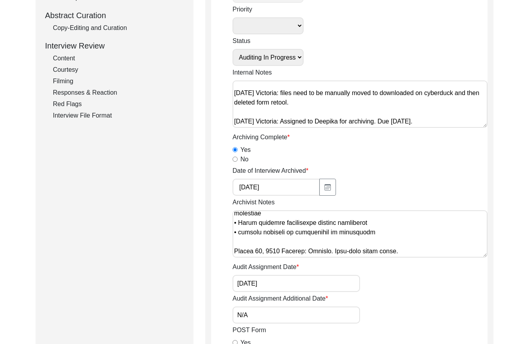
click at [414, 256] on textarea "Archivist Notes" at bounding box center [359, 233] width 255 height 47
paste textarea "Interviewee Residence Before Partition Migrated From: Changed Did Not Migrate t…"
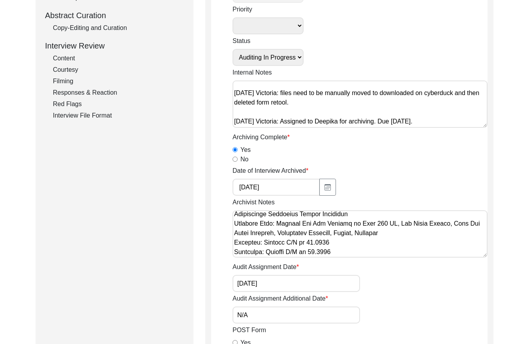
scroll to position [496, 0]
click at [414, 259] on div "Archivist Notes" at bounding box center [359, 229] width 255 height 63
click at [412, 256] on textarea "Archivist Notes" at bounding box center [359, 233] width 255 height 47
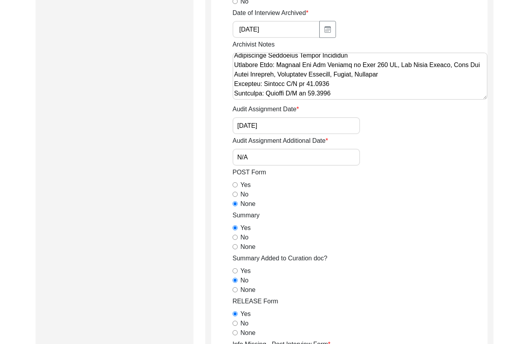
type textarea "Loremip 30, 0536 - Dolorsi ametc adipiscin. ♦︎ Elitseddo eius tem incid, utlab,…"
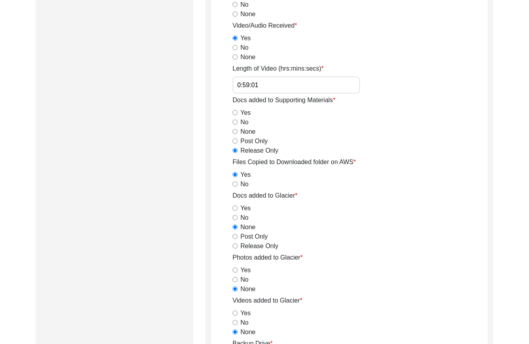
scroll to position [829, 0]
click at [273, 82] on input "0:59:01" at bounding box center [295, 84] width 127 height 17
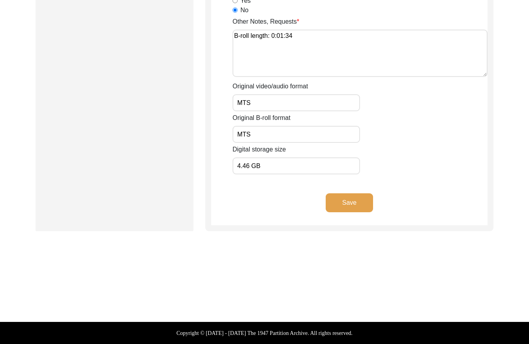
click at [353, 208] on button "Save" at bounding box center [349, 202] width 47 height 19
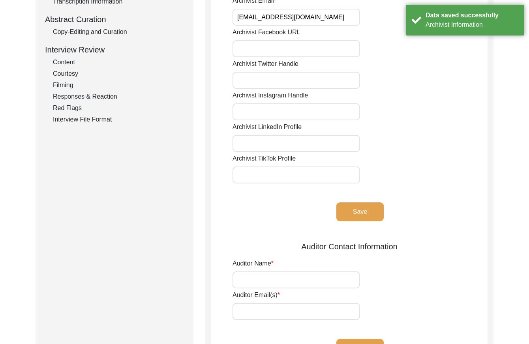
scroll to position [197, 0]
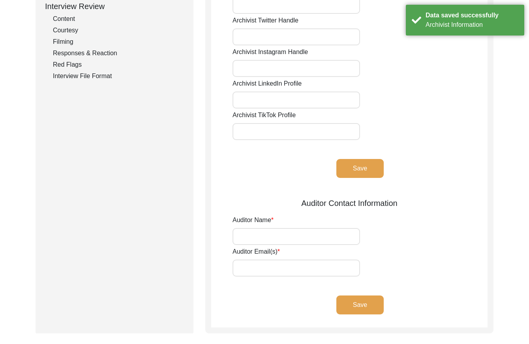
drag, startPoint x: 252, startPoint y: 238, endPoint x: 260, endPoint y: 243, distance: 9.7
click at [252, 238] on input "Auditor Name" at bounding box center [295, 236] width 127 height 17
type input "[PERSON_NAME]"
click at [284, 267] on input "Auditor Email(s)" at bounding box center [295, 268] width 127 height 17
type input "[EMAIL_ADDRESS][DOMAIN_NAME]"
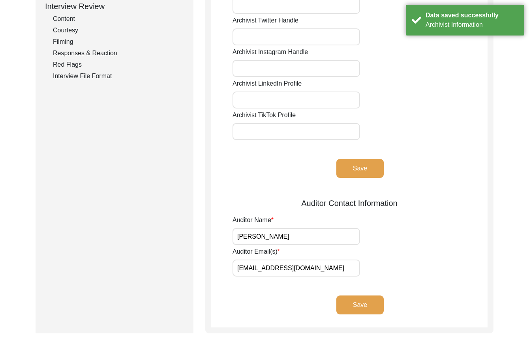
drag, startPoint x: 228, startPoint y: 282, endPoint x: 342, endPoint y: 301, distance: 115.6
click at [229, 283] on app-archivist-contact-information "Archivist Contact Information Archivist(s) Name(s) [PERSON_NAME] Archivist Emai…" at bounding box center [349, 115] width 276 height 425
click at [366, 301] on button "Save" at bounding box center [359, 305] width 47 height 19
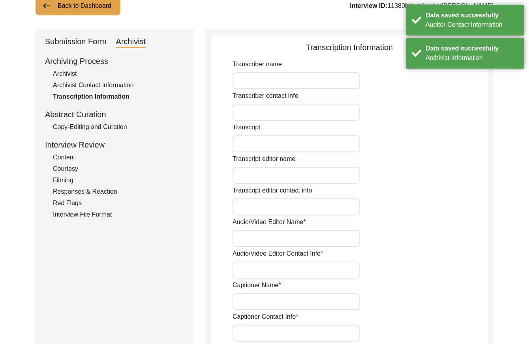
scroll to position [0, 0]
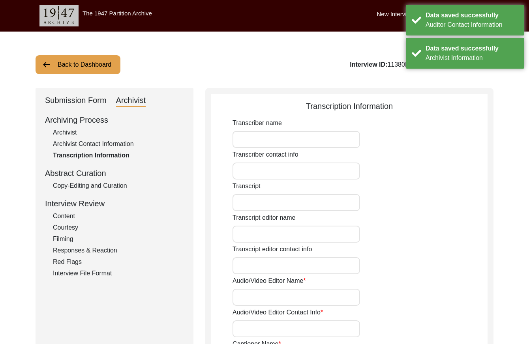
click at [86, 189] on div "Copy-Editing and Curation" at bounding box center [118, 185] width 131 height 9
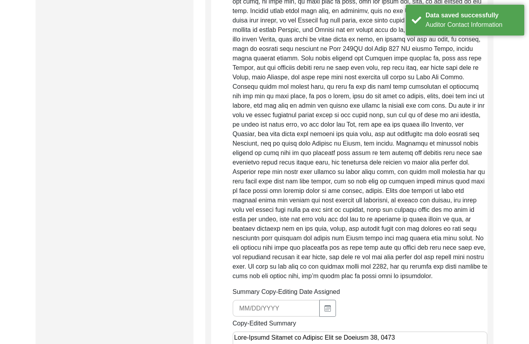
scroll to position [750, 0]
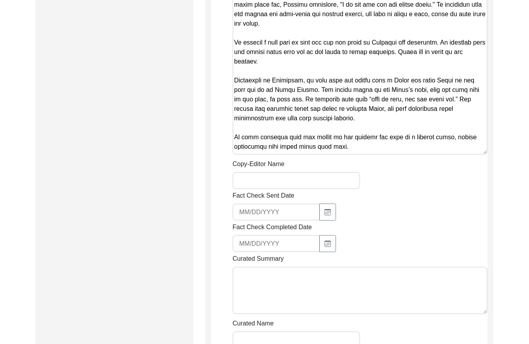
scroll to position [1420, 0]
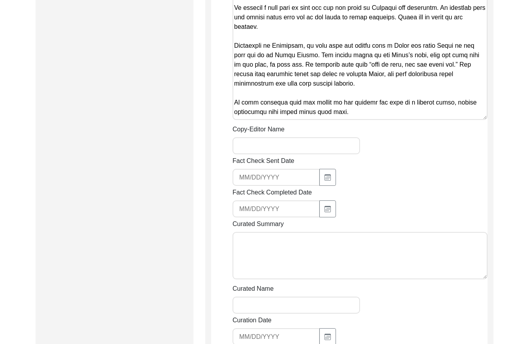
click at [260, 149] on input "Copy-Editor Name" at bounding box center [295, 145] width 127 height 17
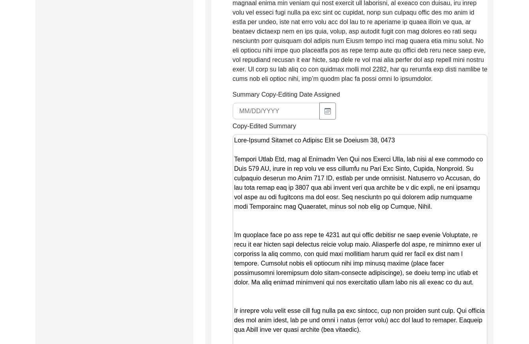
scroll to position [1226, 0]
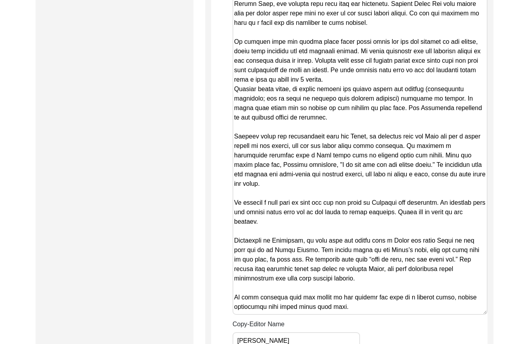
type input "[PERSON_NAME]"
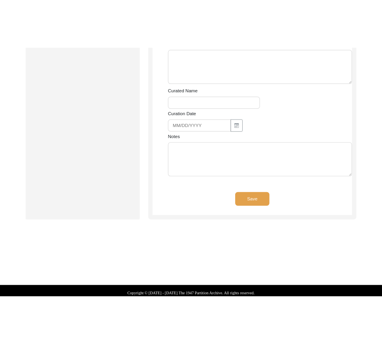
scroll to position [1656, 0]
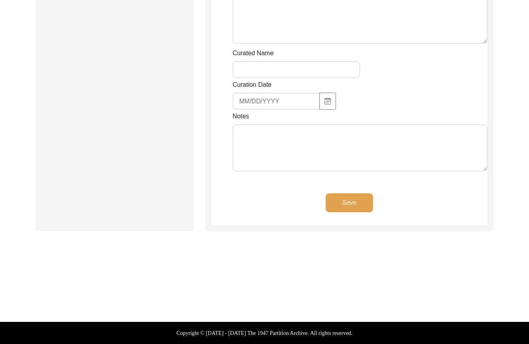
click at [297, 138] on textarea "Notes" at bounding box center [359, 147] width 255 height 47
drag, startPoint x: 419, startPoint y: 155, endPoint x: 444, endPoint y: 131, distance: 35.2
click at [444, 131] on textarea "[DATE] [PERSON_NAME]: Audited. Added copy-editor's name and removed qualifying …" at bounding box center [359, 147] width 255 height 47
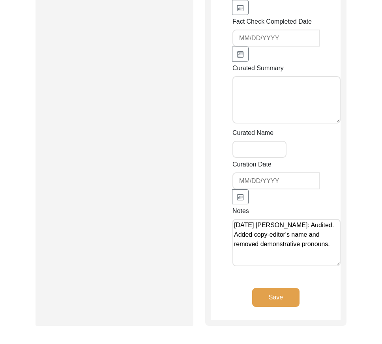
scroll to position [2805, 0]
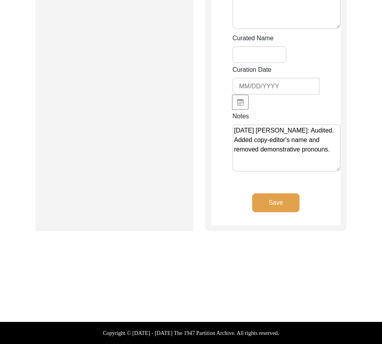
click at [309, 138] on textarea "[DATE] [PERSON_NAME]: Audited. Added copy-editor's name and removed demonstrati…" at bounding box center [286, 147] width 108 height 47
click at [307, 137] on textarea "[DATE] [PERSON_NAME]: Audited. Added copy-editor's name and removed demonstrati…" at bounding box center [286, 147] width 108 height 47
type textarea "[DATE] [PERSON_NAME]: Audited. Added copy-editor's name, referred to the interv…"
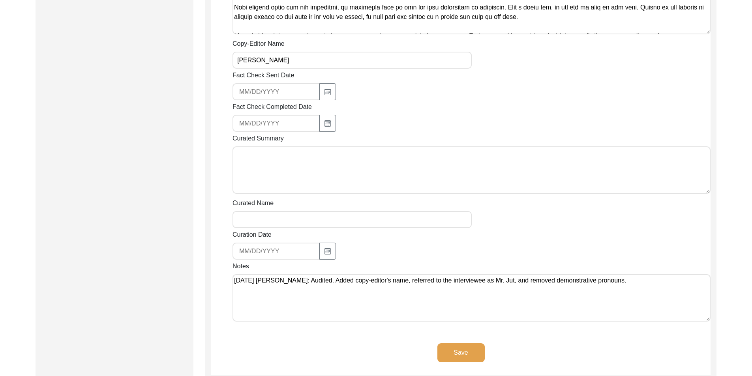
scroll to position [931, 0]
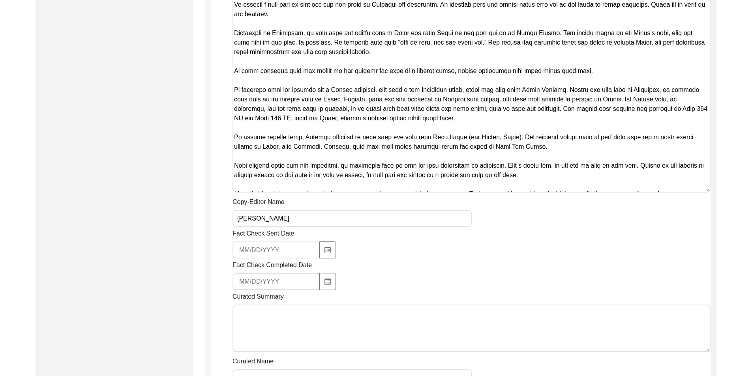
paste textarea "r. Jut, he was nine years old in [DATE] and was living with his parents in a mu…"
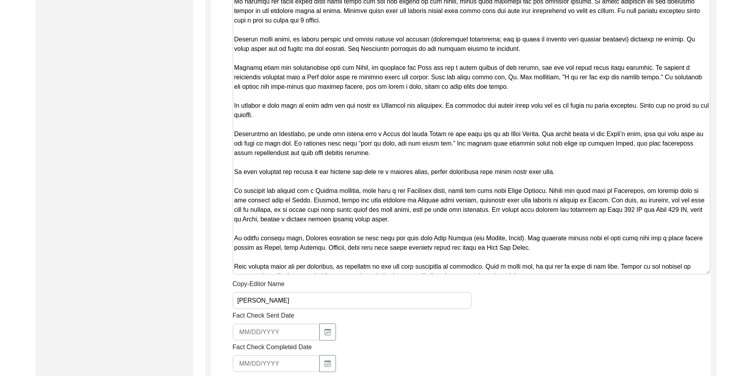
scroll to position [837, 0]
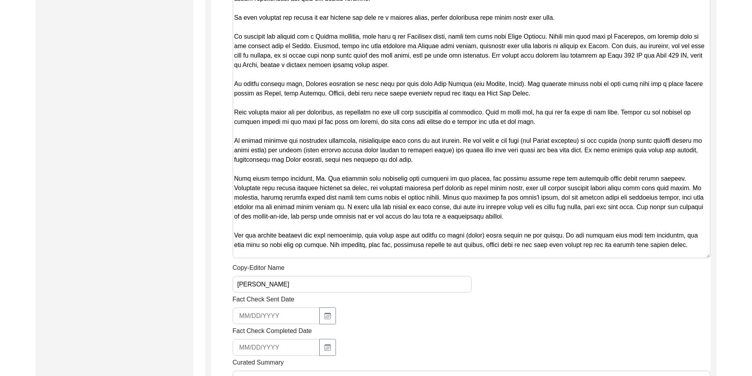
scroll to position [148, 0]
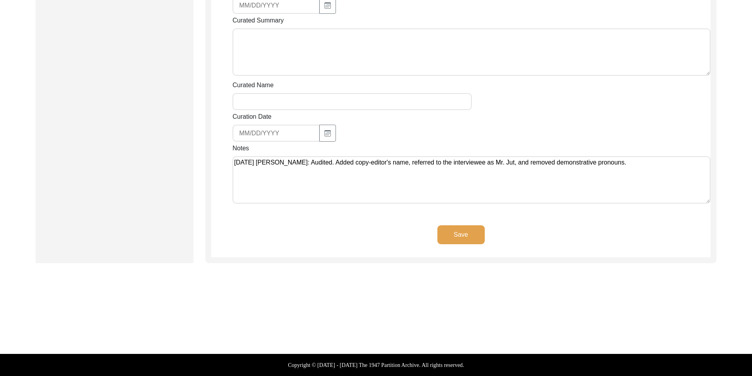
type textarea "Copy-Edited Summary by [PERSON_NAME] on [DATE] [PERSON_NAME], son of [PERSON_NA…"
click at [453, 230] on button "Save" at bounding box center [460, 234] width 47 height 19
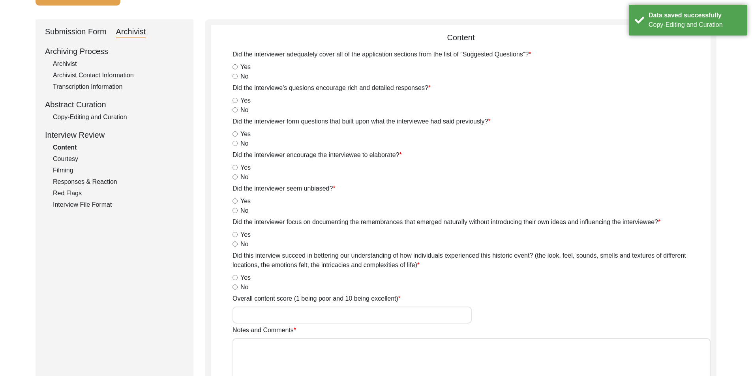
scroll to position [0, 0]
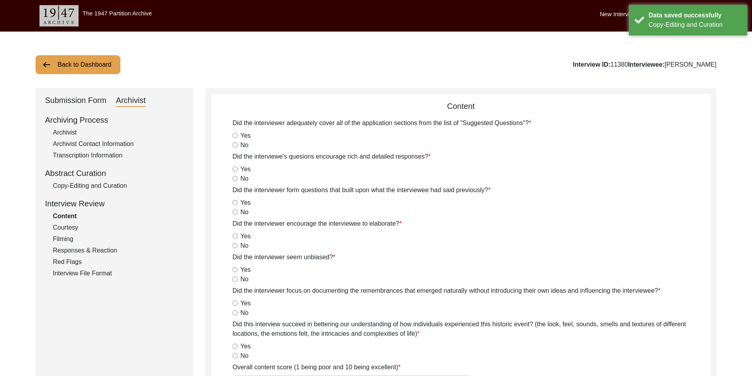
click at [84, 131] on div "Archivist" at bounding box center [118, 132] width 131 height 9
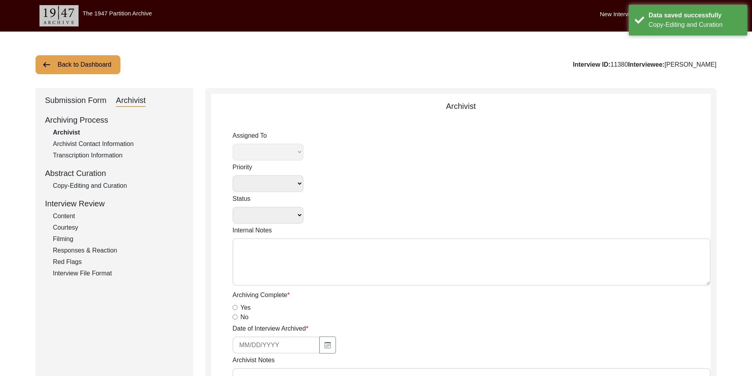
select select
select select "Auditing In Progress"
type textarea "[DATE] Victoria: Assigned to Brianna to audit. Due [DATE]. [DATE] Victoria: Mov…"
radio input "true"
type input "[DATE]"
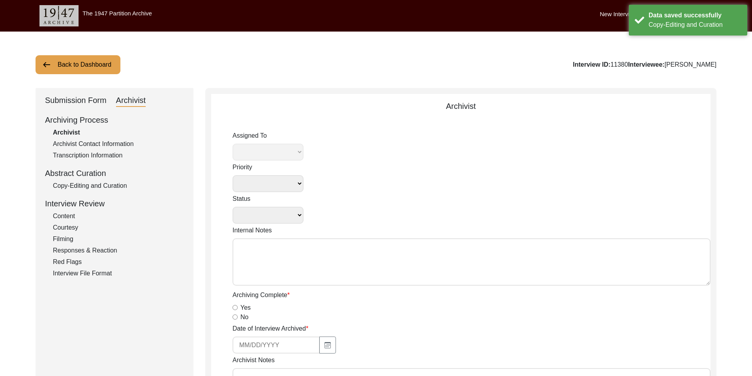
type textarea "Loremip 30, 0536 - Dolorsi ametc adipiscin. ♦︎ Elitseddo eius tem incid, utlab,…"
type input "[DATE]"
type input "N/A"
radio input "true"
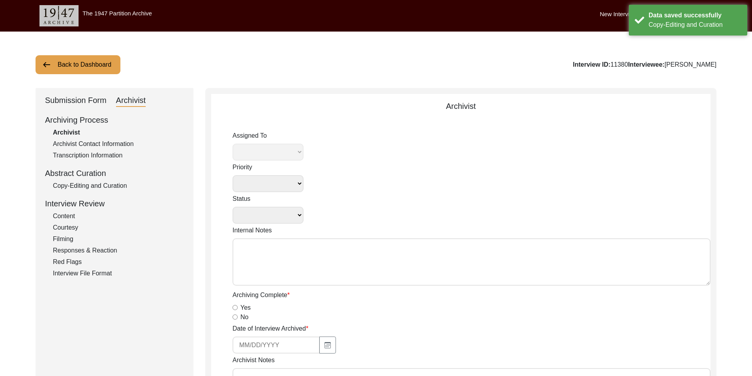
radio input "true"
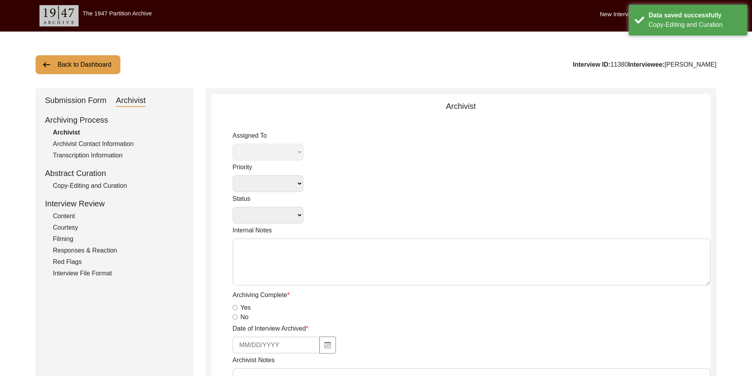
radio input "true"
type input "0:59:01"
radio input "true"
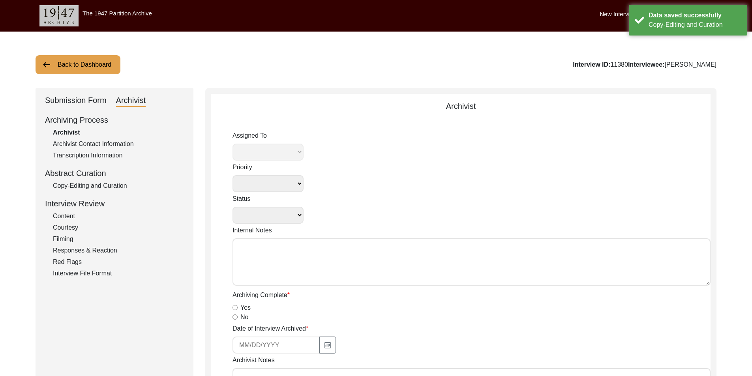
radio input "true"
type input "22"
radio input "true"
type textarea "B-roll length: 0:01:34"
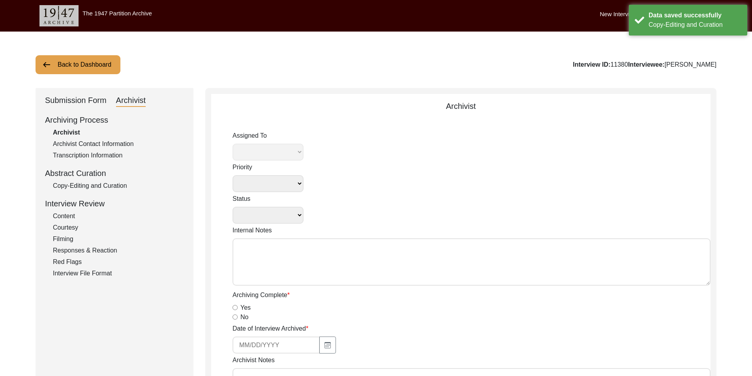
type input "MTS"
type input "4.46 GB"
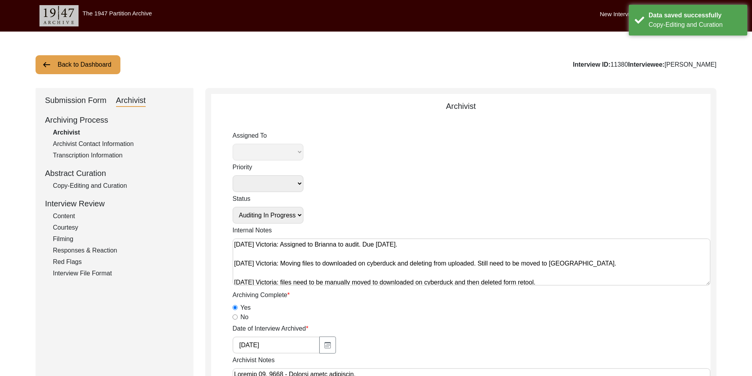
select select "442"
click at [288, 216] on select "Submission In Progress Submitted/Received Archiving In Progress Archiving Compl…" at bounding box center [267, 215] width 71 height 17
select select "Auditing Completed"
click at [232, 207] on select "Submission In Progress Submitted/Received Archiving In Progress Archiving Compl…" at bounding box center [267, 215] width 71 height 17
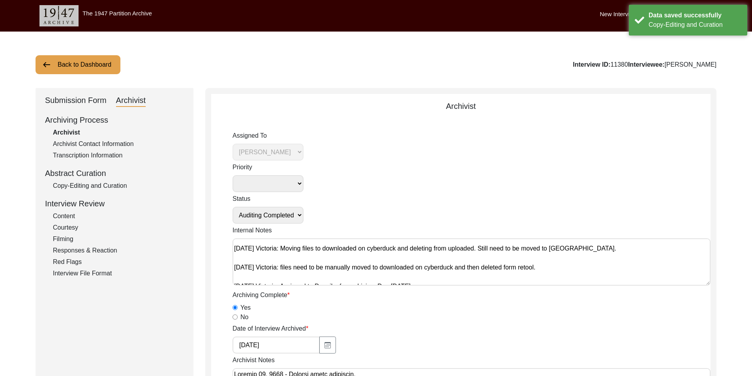
scroll to position [22, 0]
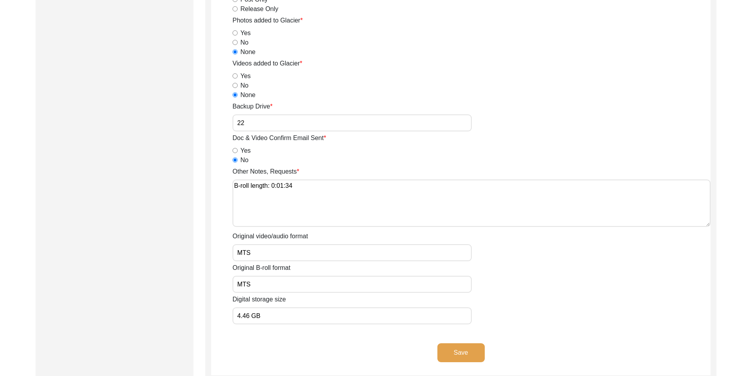
click at [460, 350] on button "Save" at bounding box center [460, 352] width 47 height 19
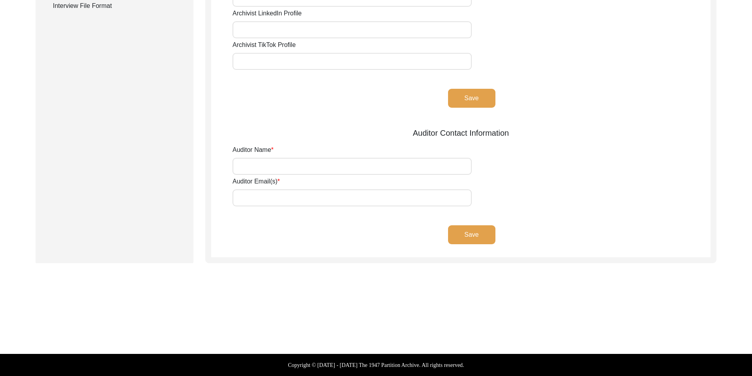
type input "[PERSON_NAME]"
type input "[EMAIL_ADDRESS][DOMAIN_NAME]"
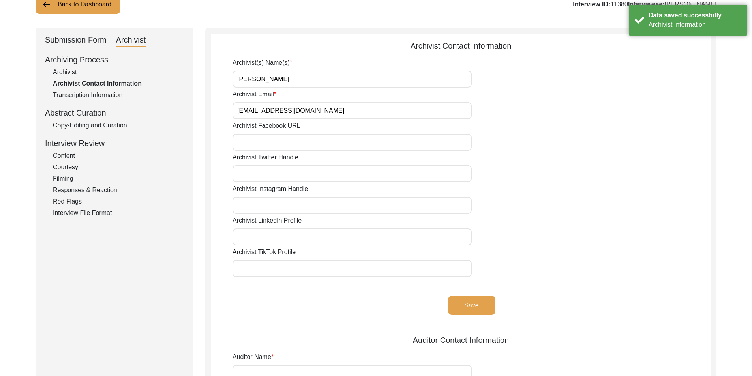
scroll to position [0, 0]
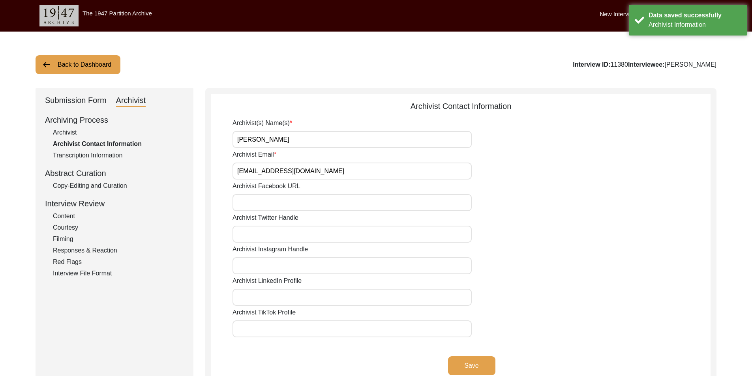
click at [47, 69] on button "Back to Dashboard" at bounding box center [78, 64] width 85 height 19
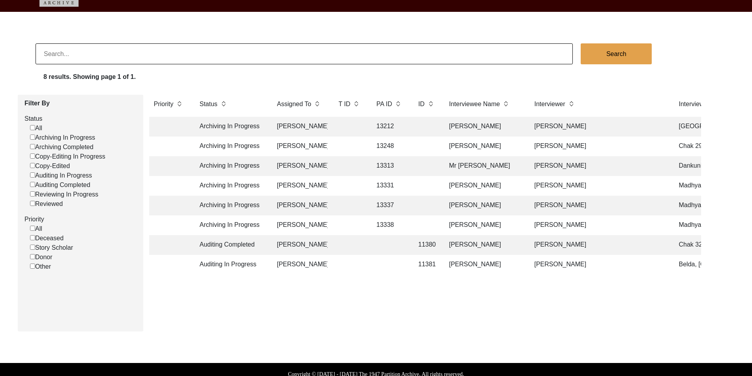
scroll to position [29, 0]
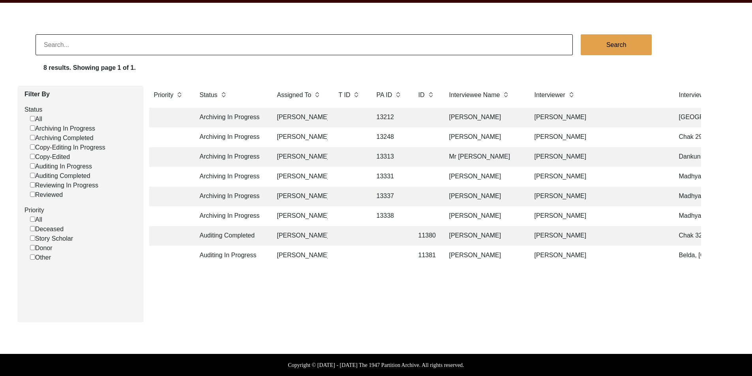
click at [297, 309] on div "Priority Status Assigned To T ID PA ID ID Interviewee Name Interviewer Intervie…" at bounding box center [425, 201] width 564 height 230
click at [337, 256] on td at bounding box center [350, 256] width 32 height 20
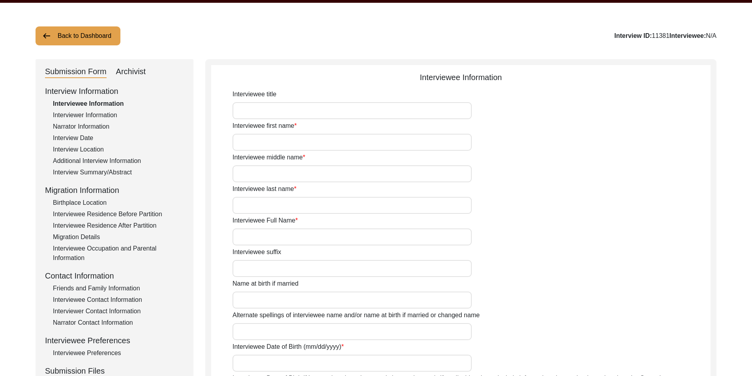
type input "Dr."
type input "Rabindranath"
type input "N/A"
type input "Sar"
type input "[PERSON_NAME]"
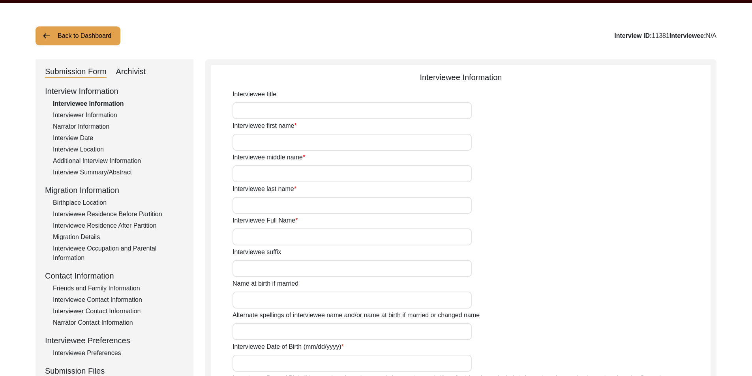
type input "[DATE]"
type input "80"
type input "[DEMOGRAPHIC_DATA]"
type input "N/A"
type input "Bengali"
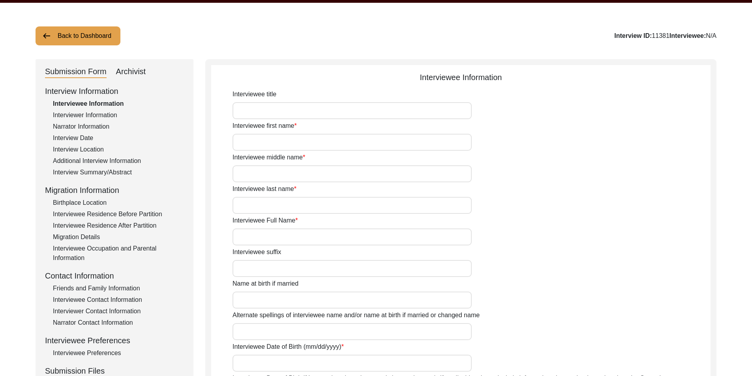
type input "[DEMOGRAPHIC_DATA]"
click at [79, 68] on div "Submission Form" at bounding box center [76, 72] width 62 height 13
click at [81, 39] on button "Back to Dashboard" at bounding box center [78, 35] width 85 height 19
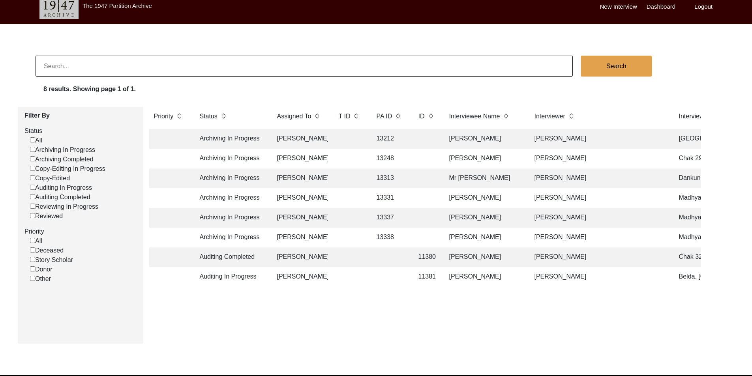
scroll to position [29, 0]
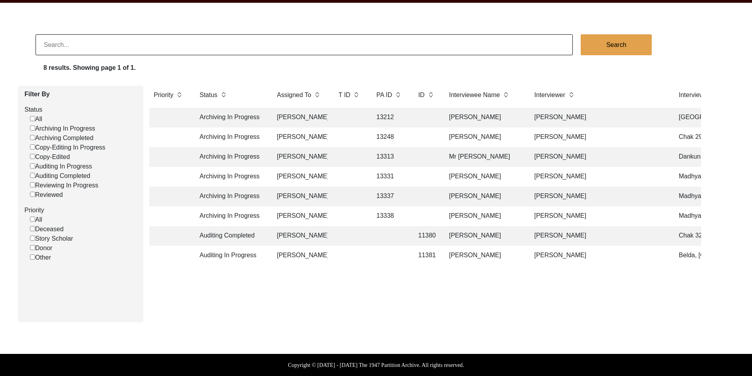
click at [217, 239] on td "Auditing Completed" at bounding box center [230, 236] width 71 height 20
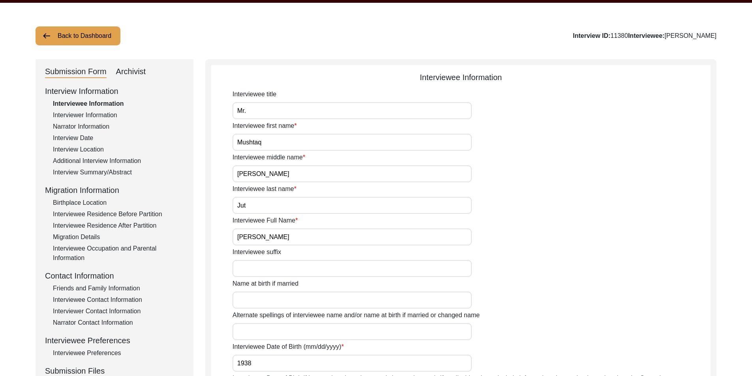
click at [125, 77] on div "Archivist" at bounding box center [131, 72] width 30 height 13
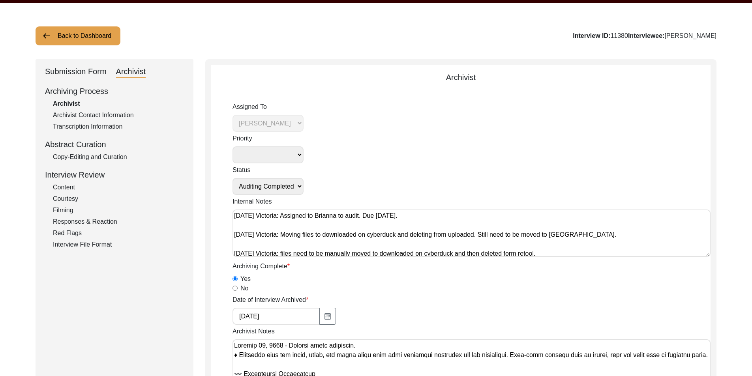
click at [263, 198] on label "Internal Notes" at bounding box center [251, 201] width 39 height 9
click at [263, 210] on textarea "[DATE] Victoria: Assigned to Brianna to audit. Due [DATE]. [DATE] Victoria: Mov…" at bounding box center [471, 233] width 478 height 47
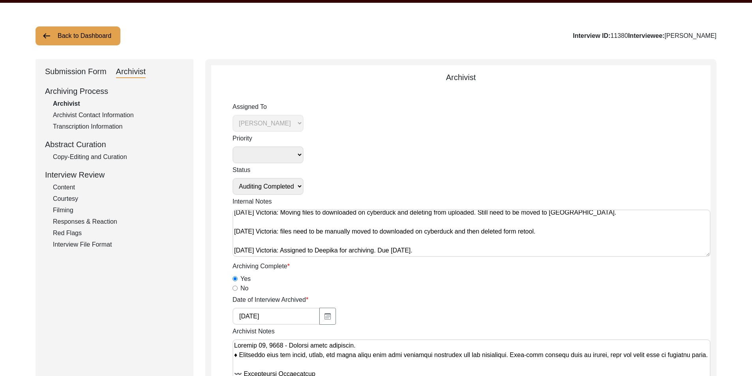
click at [261, 193] on select "Submission In Progress Submitted/Received Archiving In Progress Archiving Compl…" at bounding box center [267, 186] width 71 height 17
click at [232, 178] on select "Submission In Progress Submitted/Received Archiving In Progress Archiving Compl…" at bounding box center [267, 186] width 71 height 17
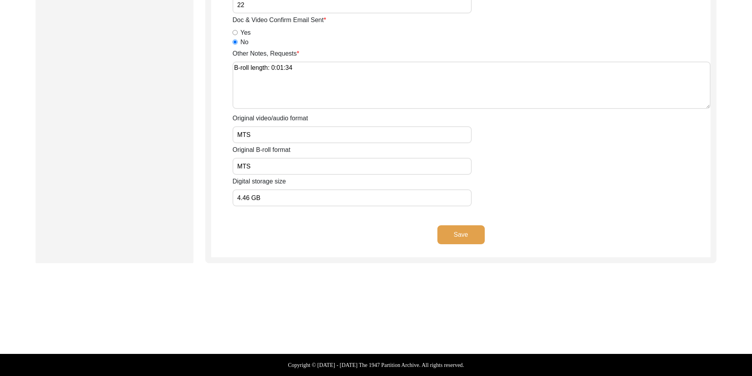
click at [459, 233] on button "Save" at bounding box center [460, 234] width 47 height 19
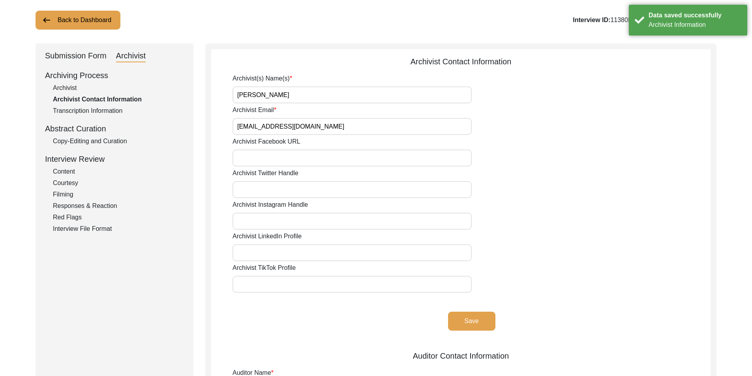
scroll to position [0, 0]
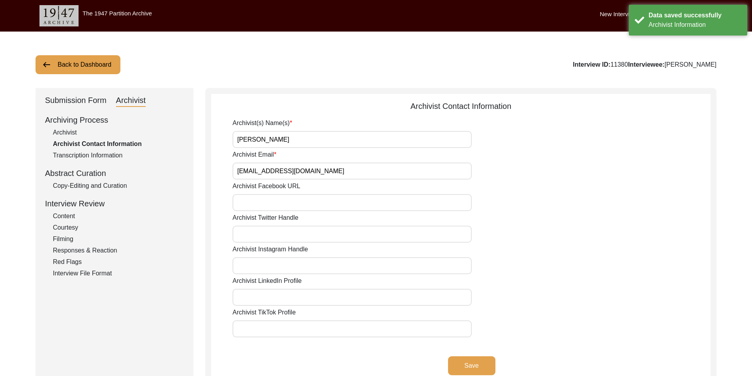
click at [65, 67] on button "Back to Dashboard" at bounding box center [78, 64] width 85 height 19
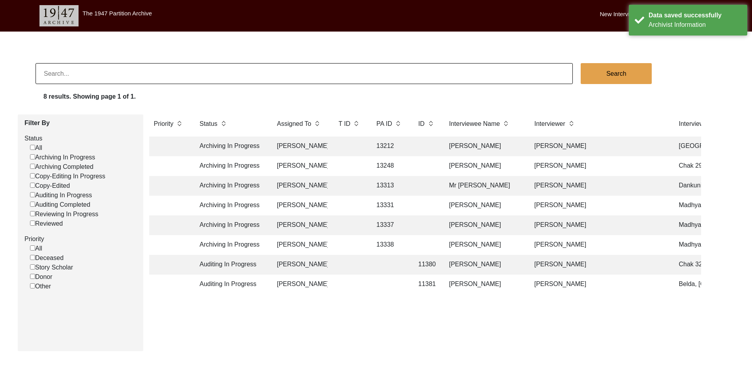
scroll to position [29, 0]
